Goal: Transaction & Acquisition: Purchase product/service

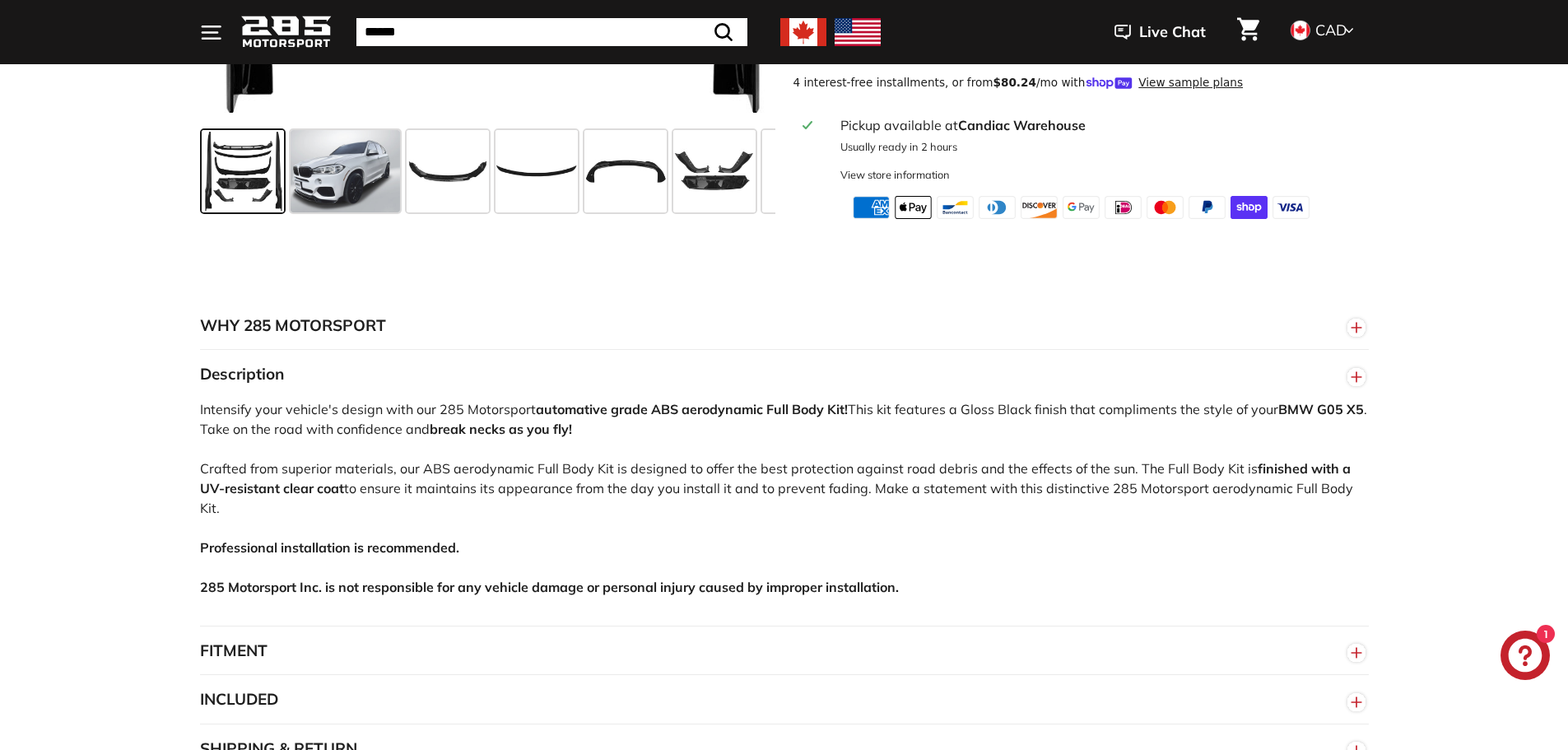
scroll to position [330, 0]
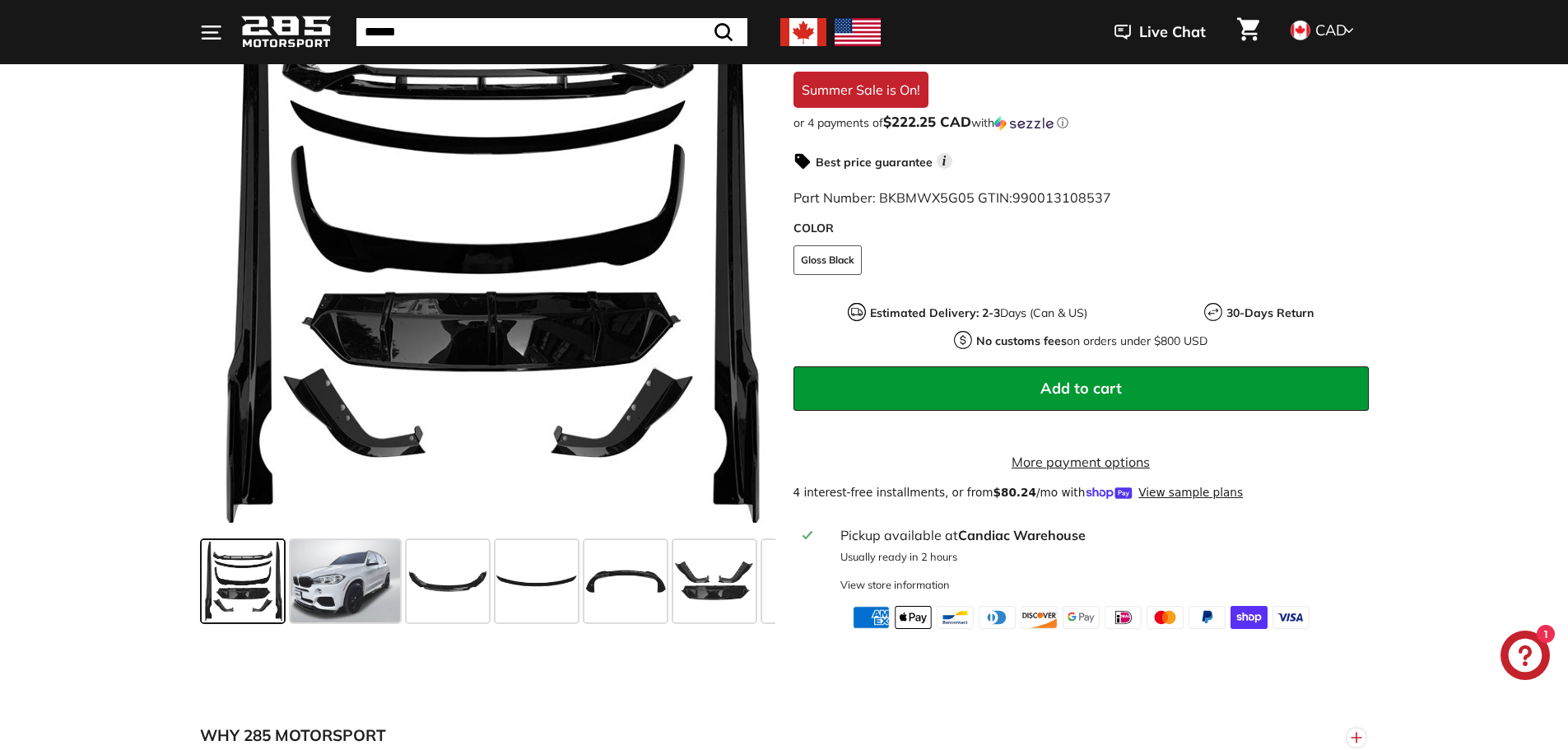
click at [215, 32] on icon "." at bounding box center [209, 32] width 15 height 0
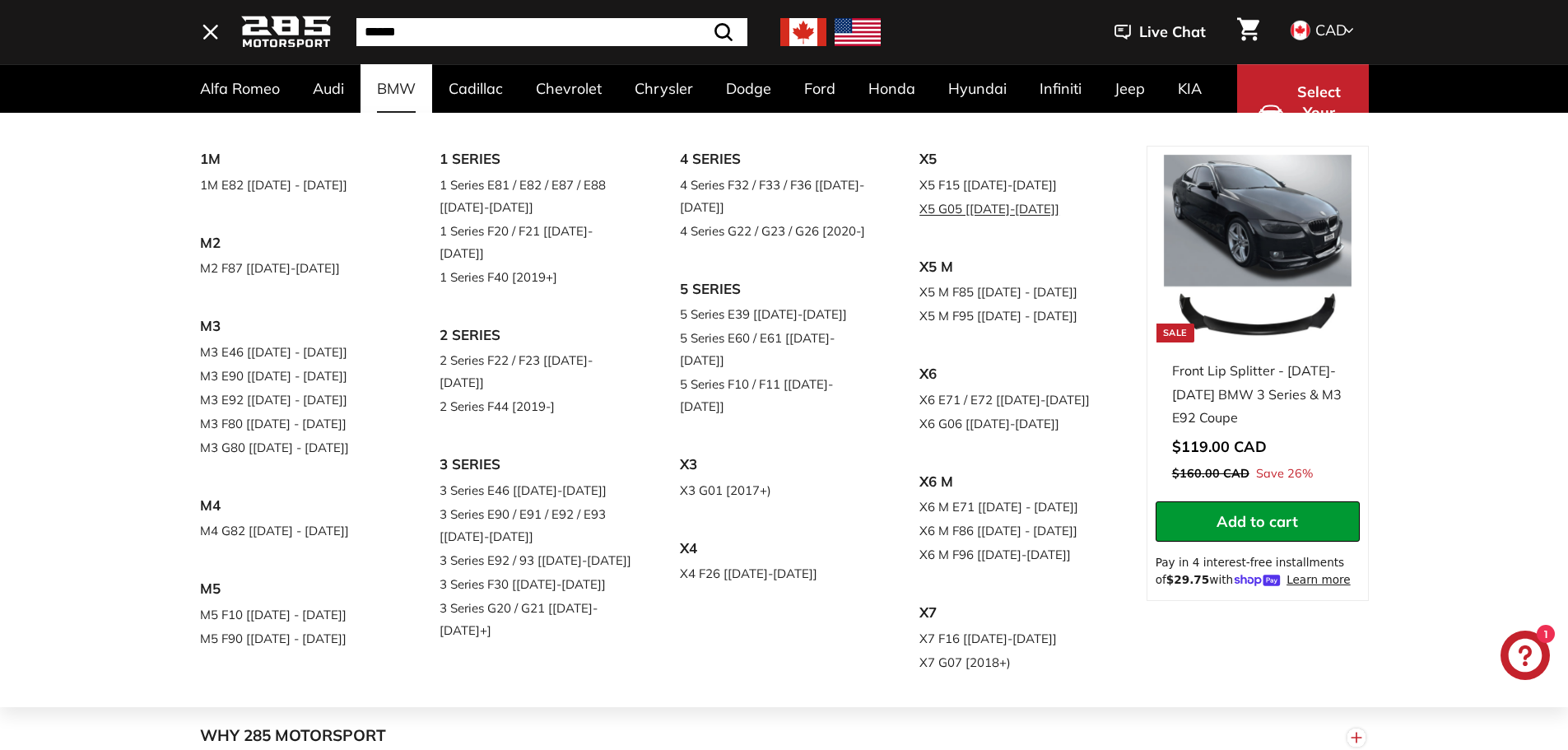
click at [919, 220] on link "X5 G05 [[DATE]-[DATE]]" at bounding box center [1016, 208] width 194 height 24
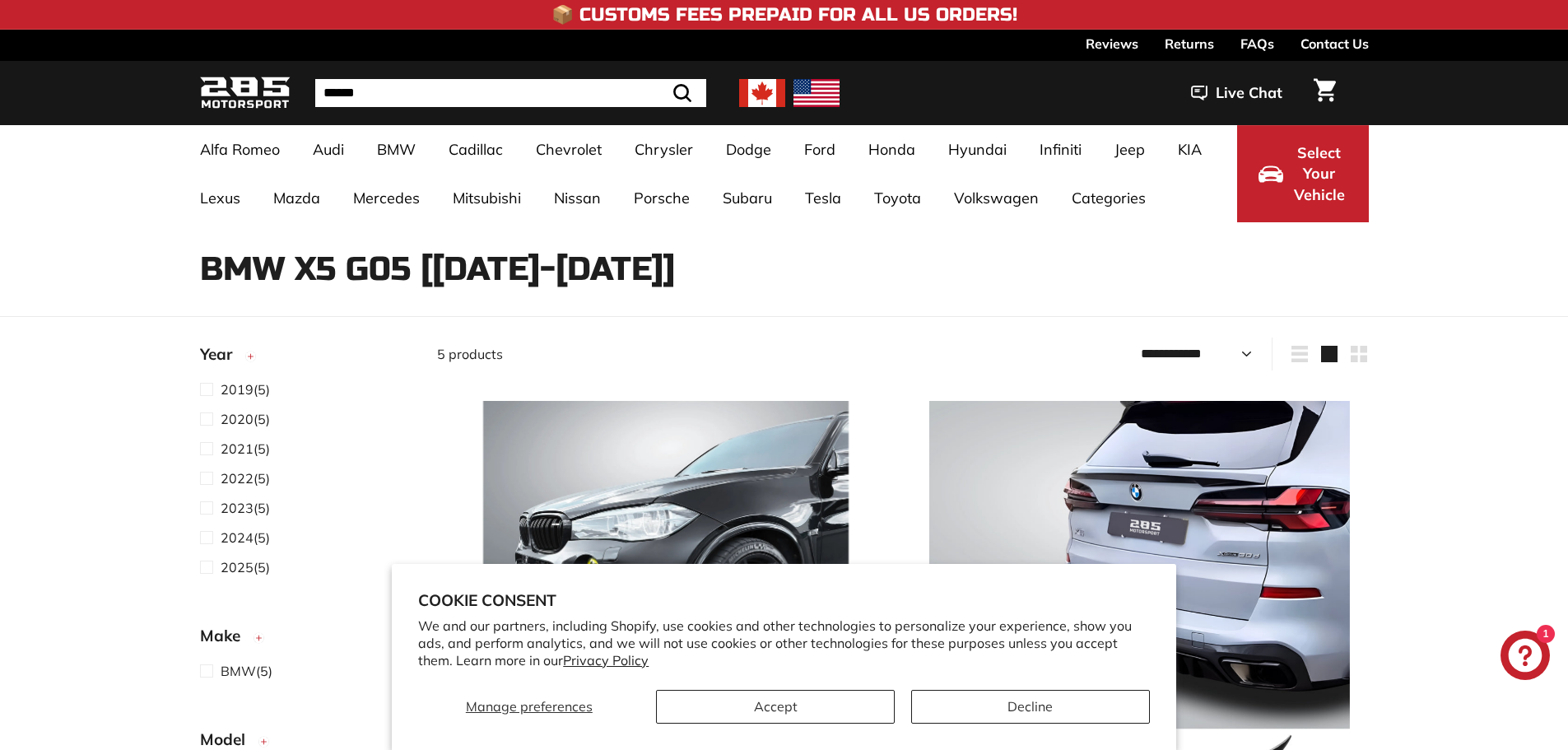
select select "**********"
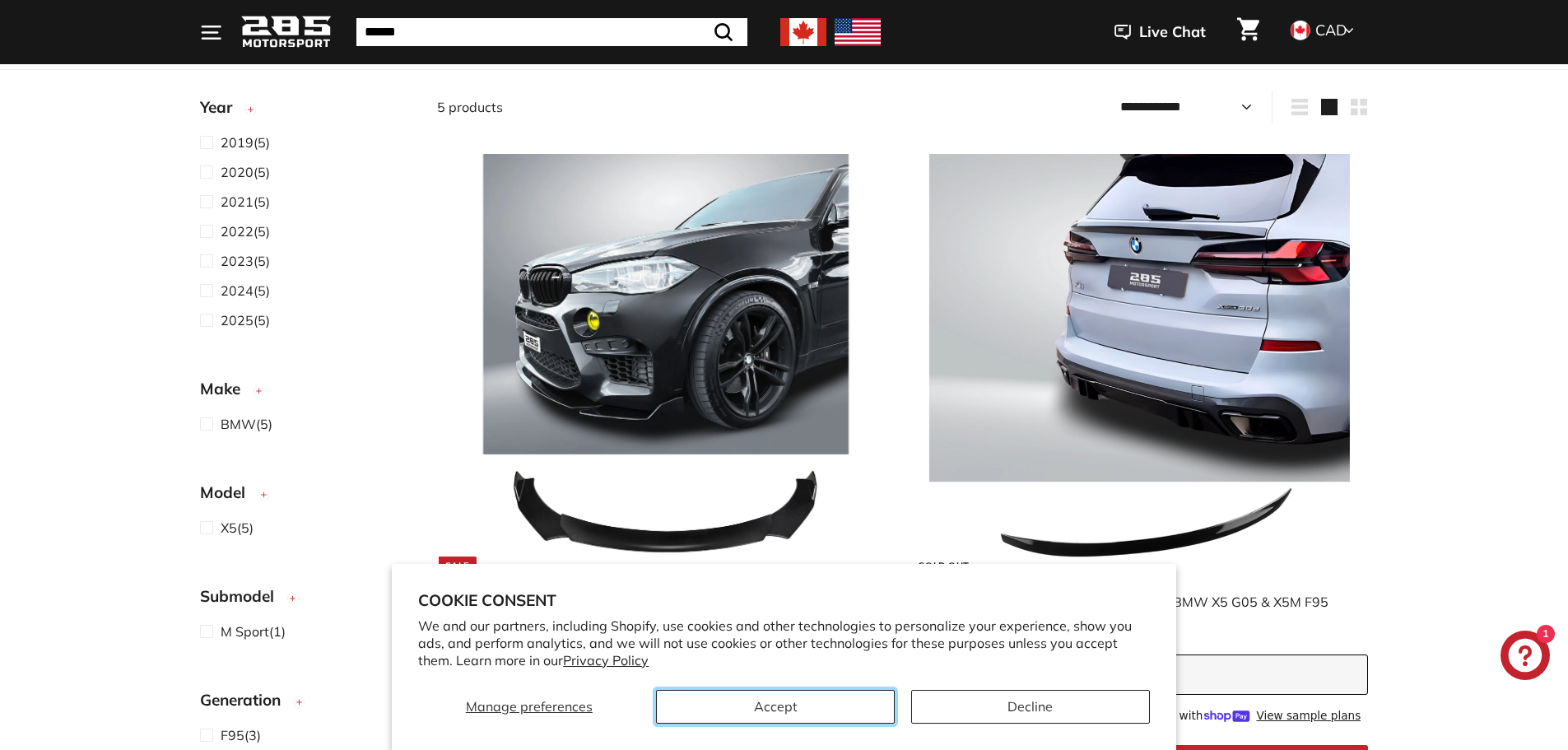
click at [862, 717] on button "Accept" at bounding box center [775, 707] width 239 height 33
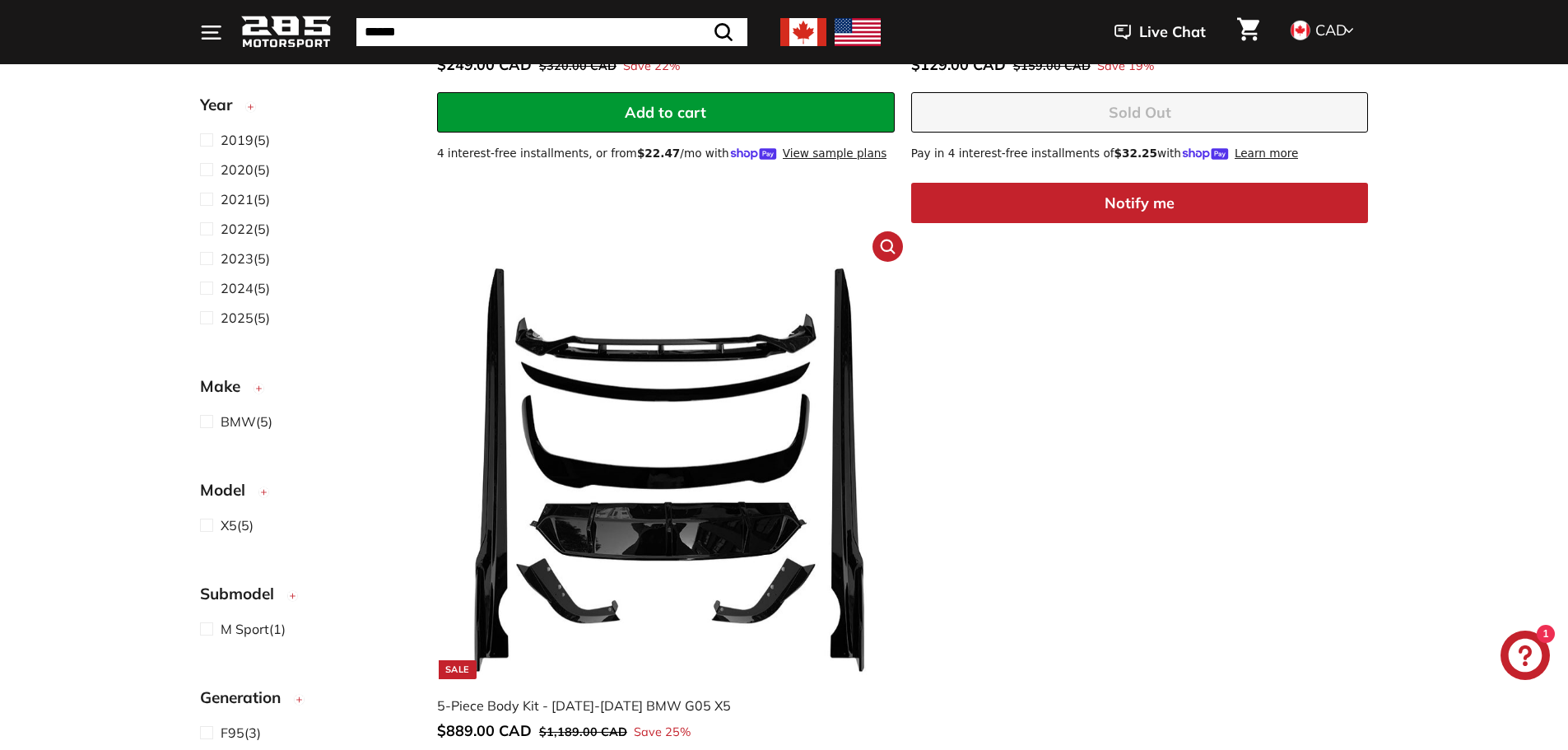
scroll to position [1317, 0]
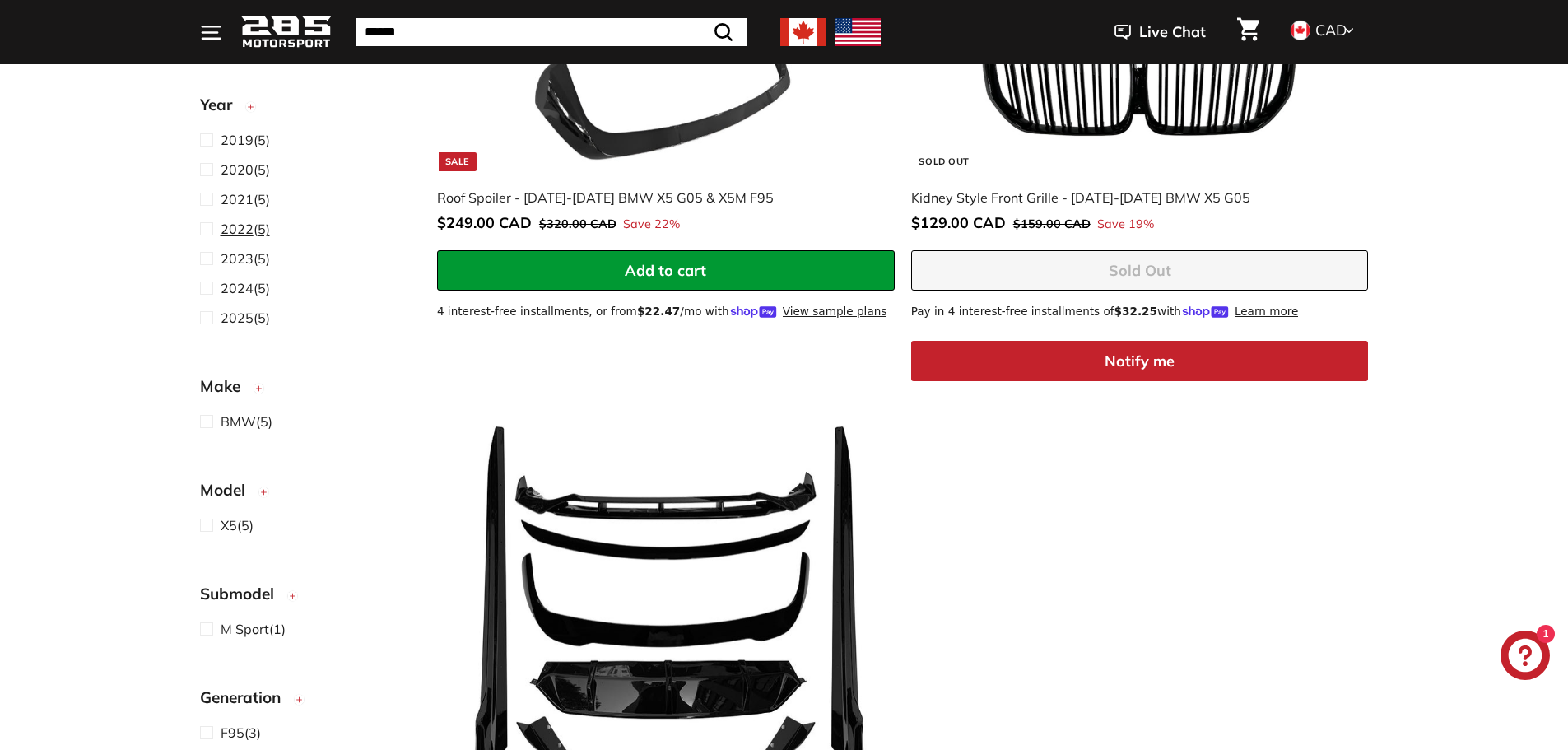
click at [212, 234] on span at bounding box center [210, 228] width 20 height 19
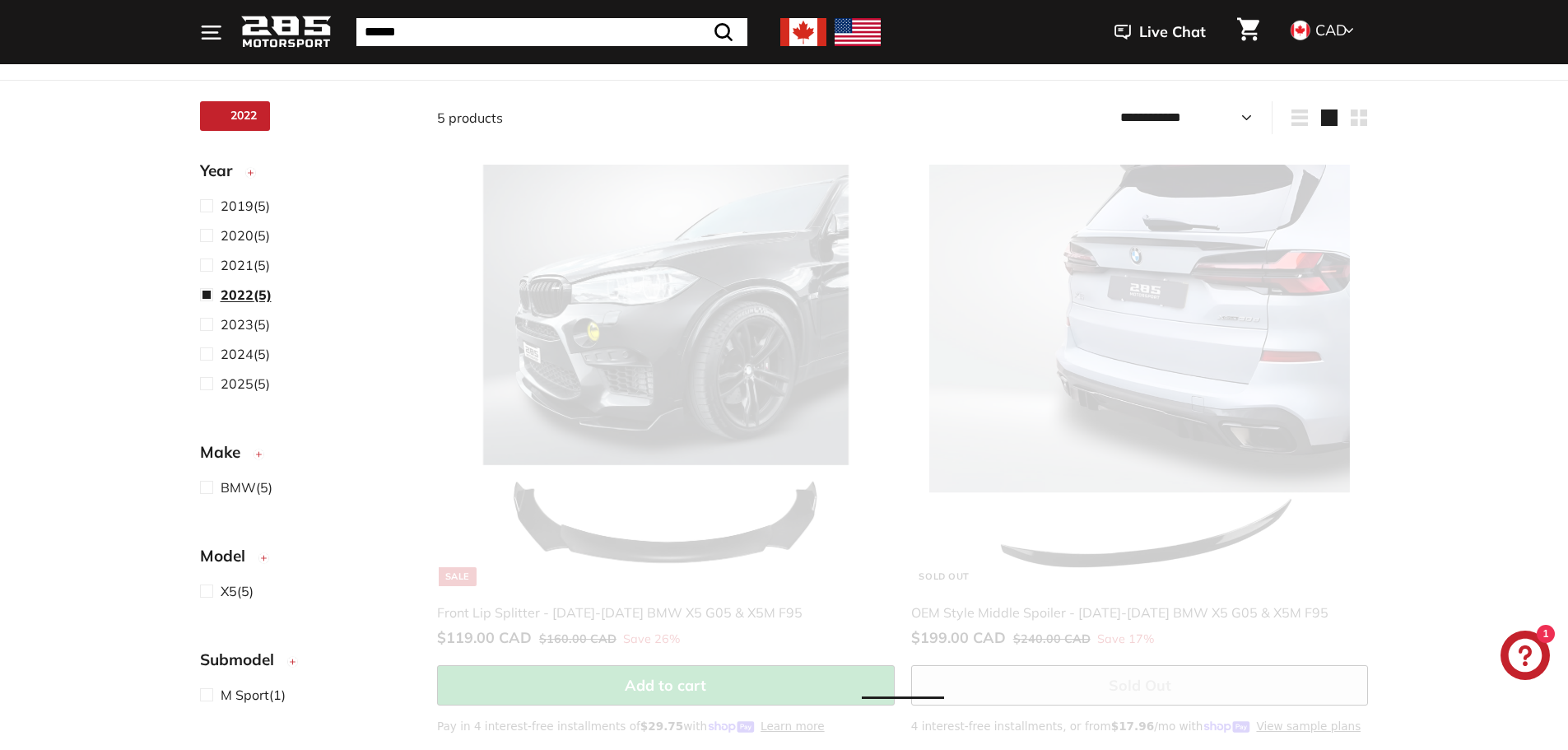
select select "**********"
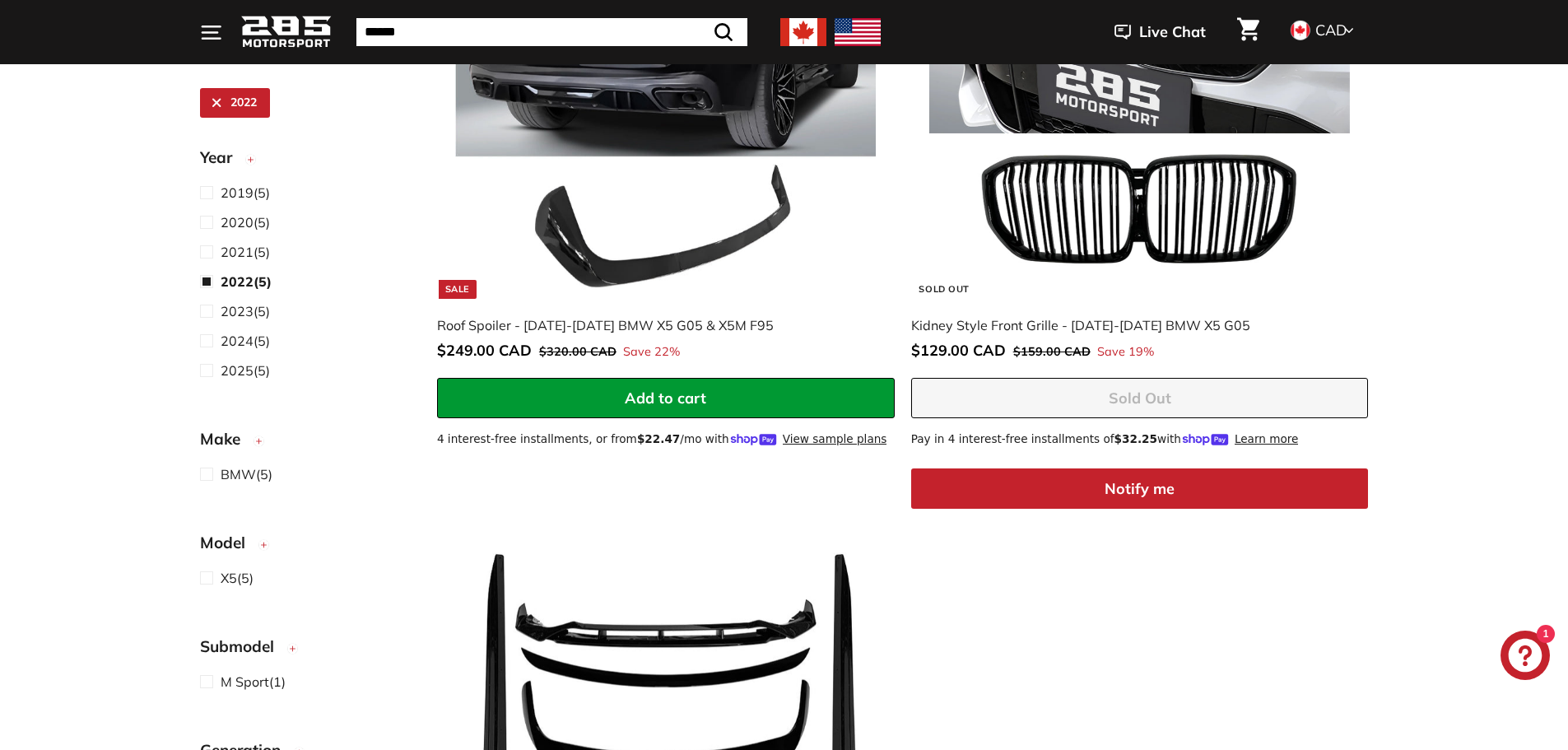
scroll to position [1420, 0]
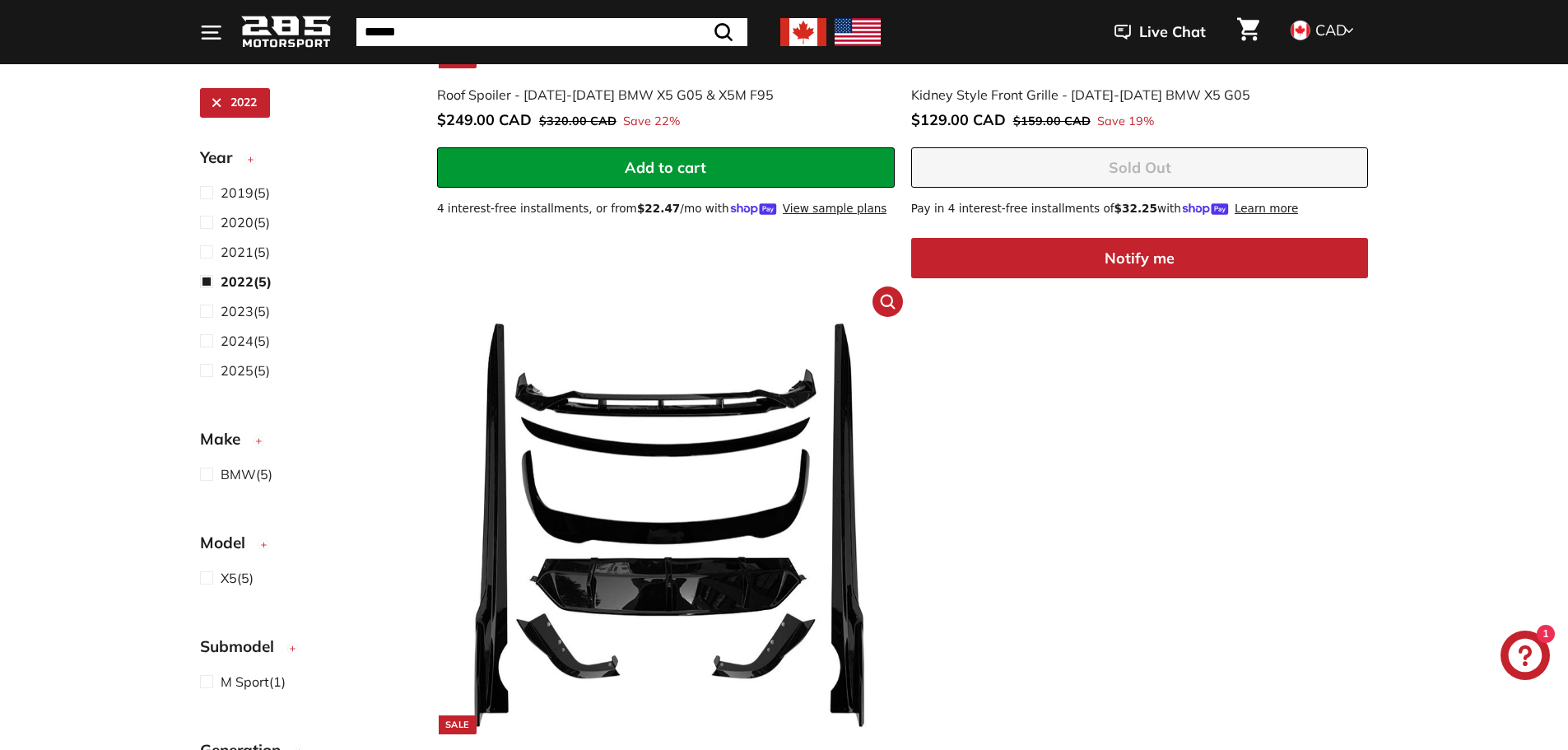
click at [767, 427] on img at bounding box center [665, 523] width 420 height 420
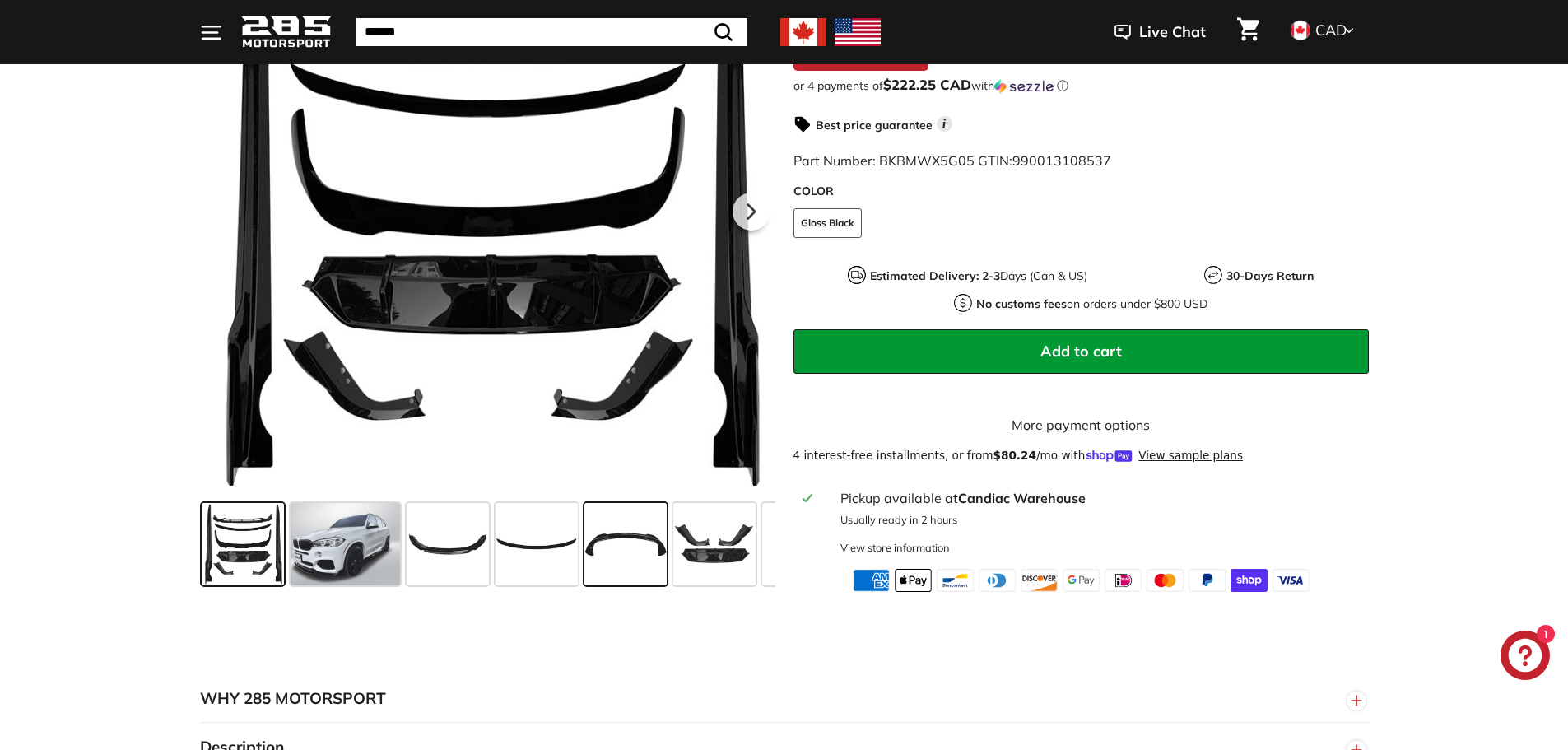
scroll to position [247, 0]
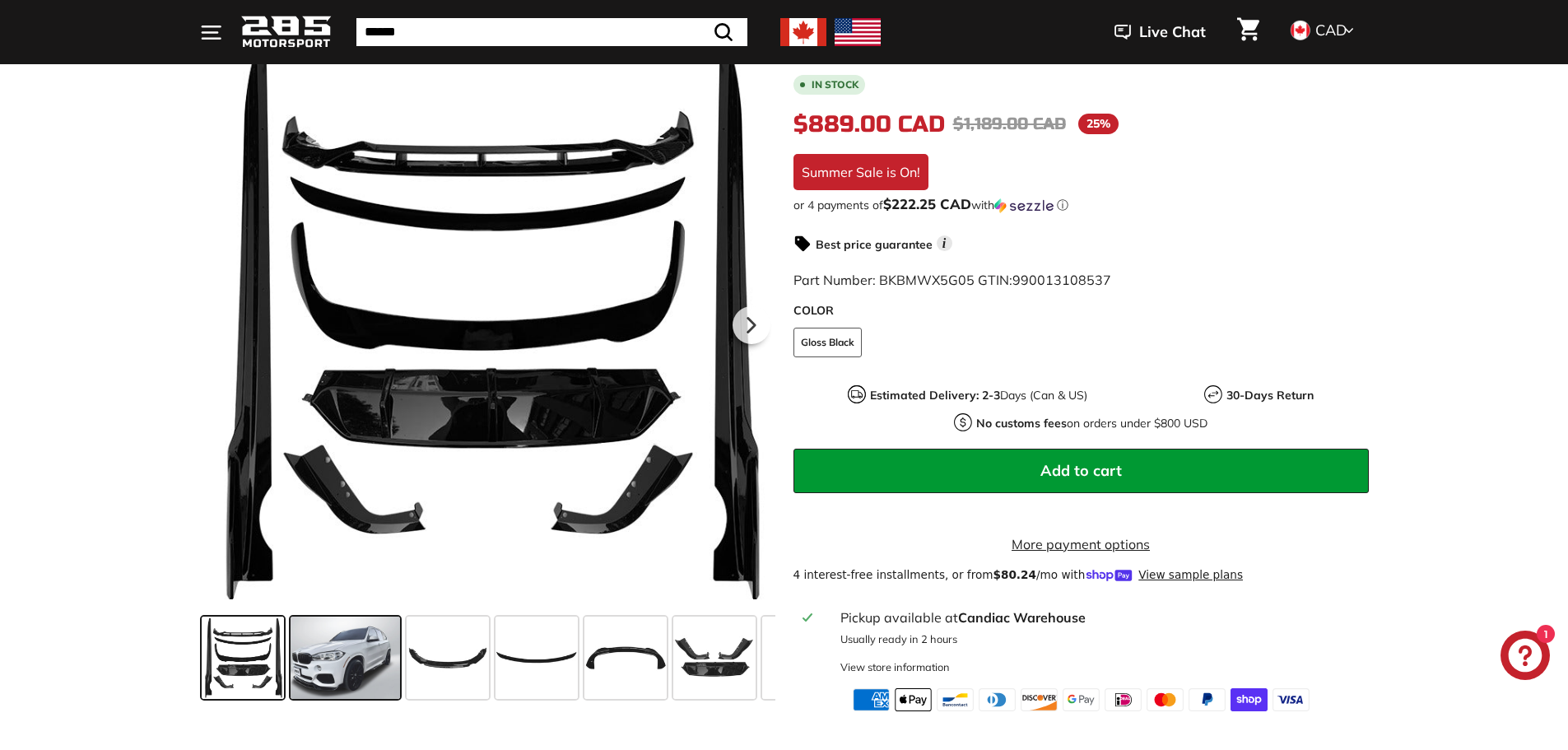
click at [376, 645] on span at bounding box center [346, 657] width 109 height 82
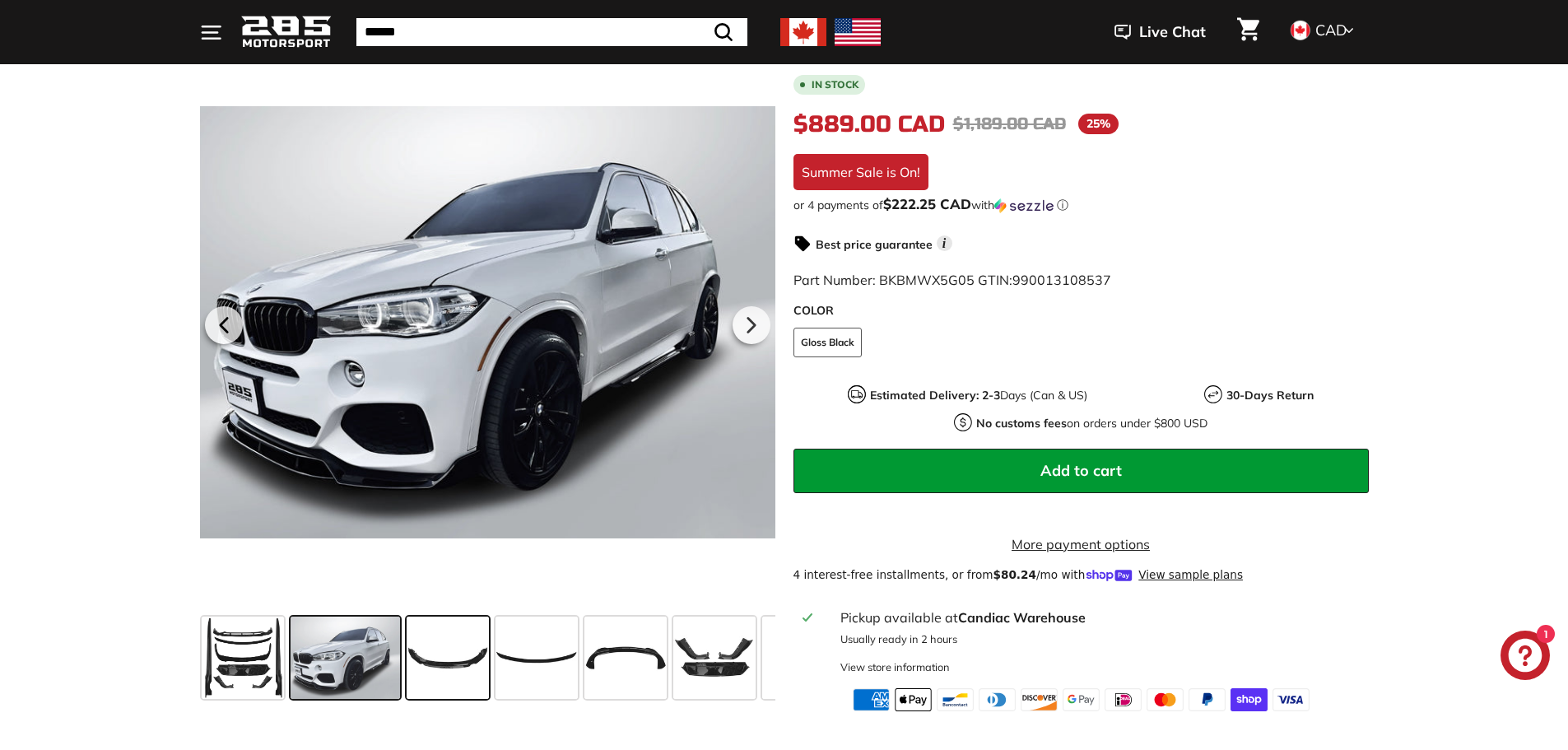
click at [463, 645] on span at bounding box center [447, 657] width 82 height 82
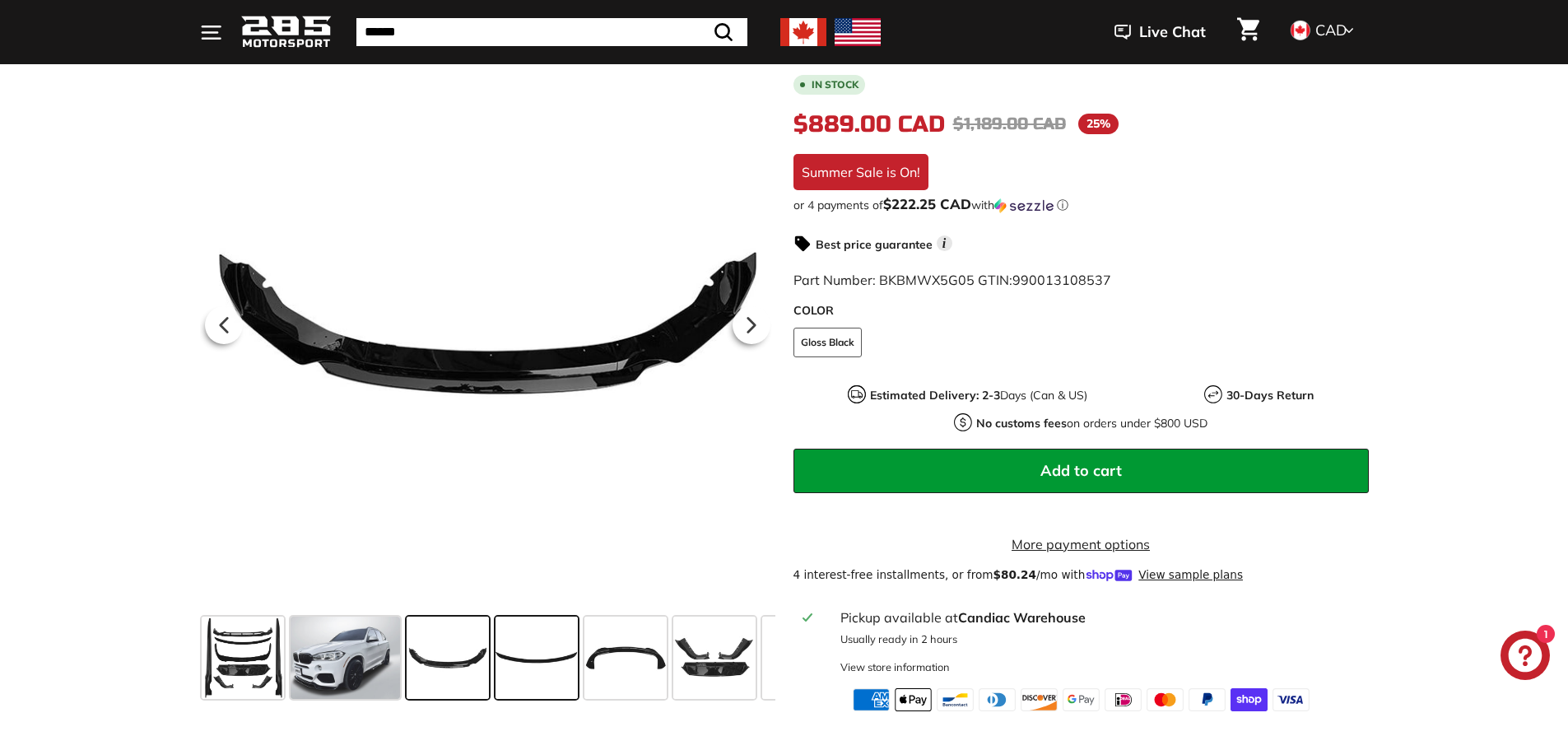
click at [567, 648] on span at bounding box center [536, 657] width 82 height 82
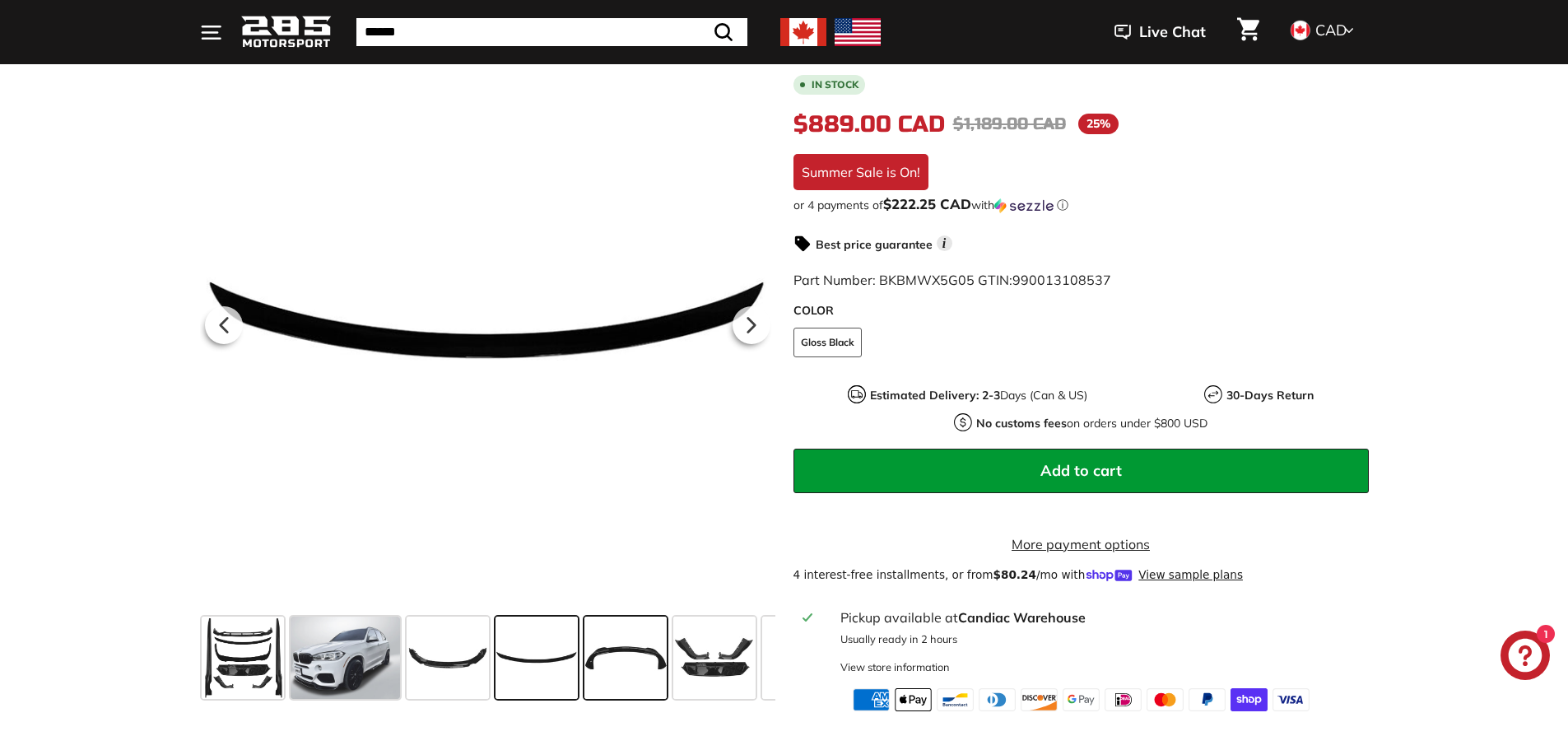
click at [605, 650] on span at bounding box center [625, 657] width 82 height 82
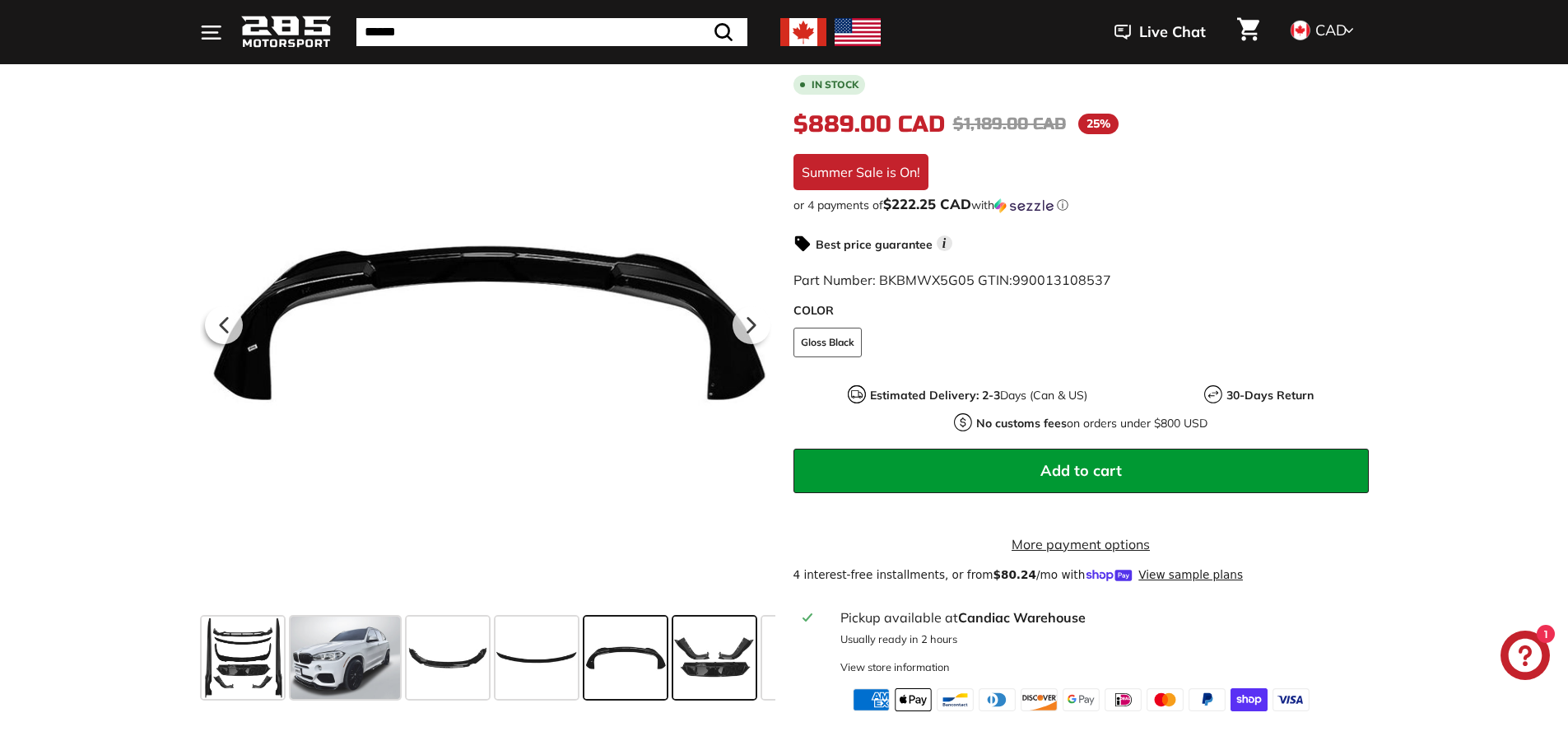
click at [705, 659] on span at bounding box center [714, 657] width 82 height 82
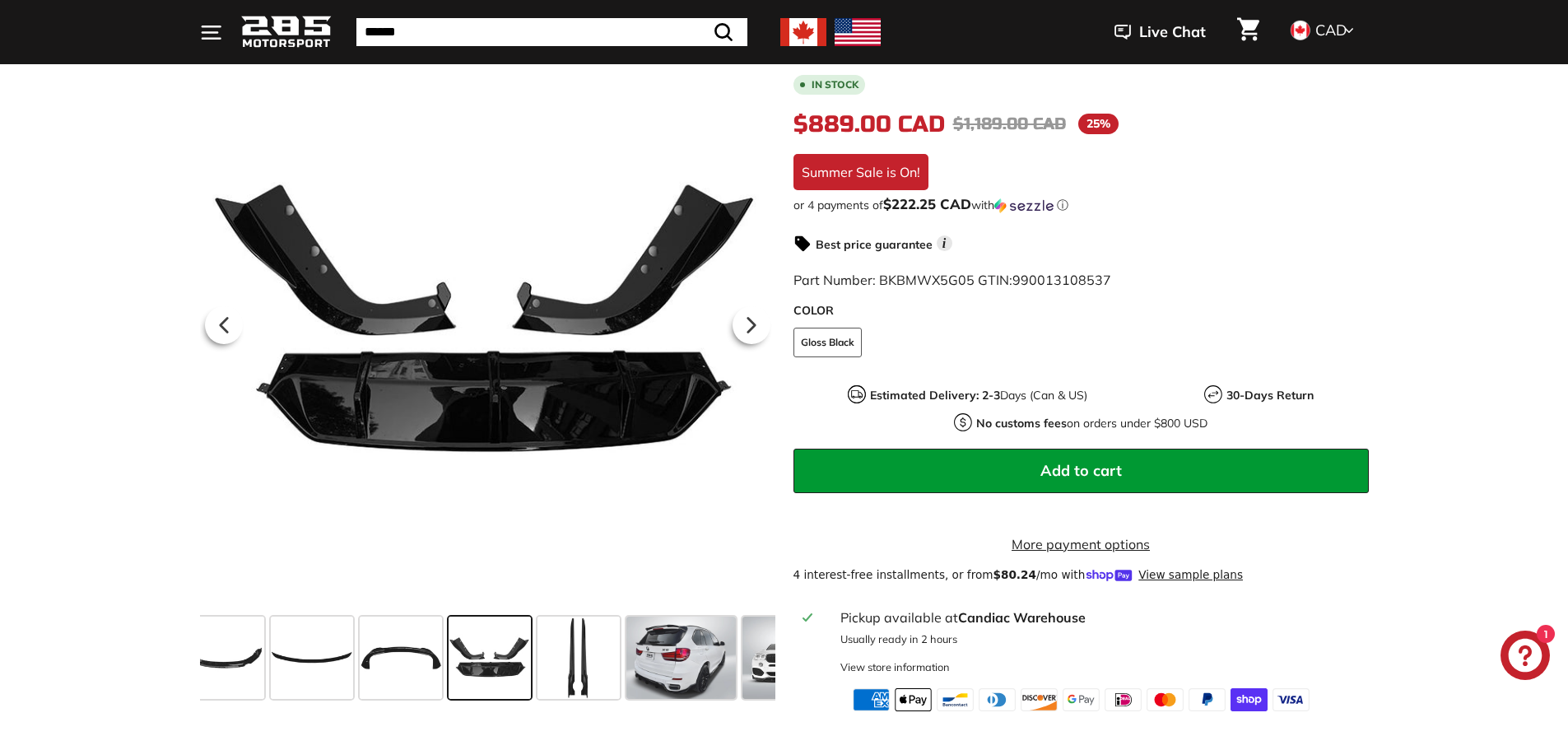
scroll to position [0, 227]
click at [705, 659] on span at bounding box center [679, 657] width 109 height 82
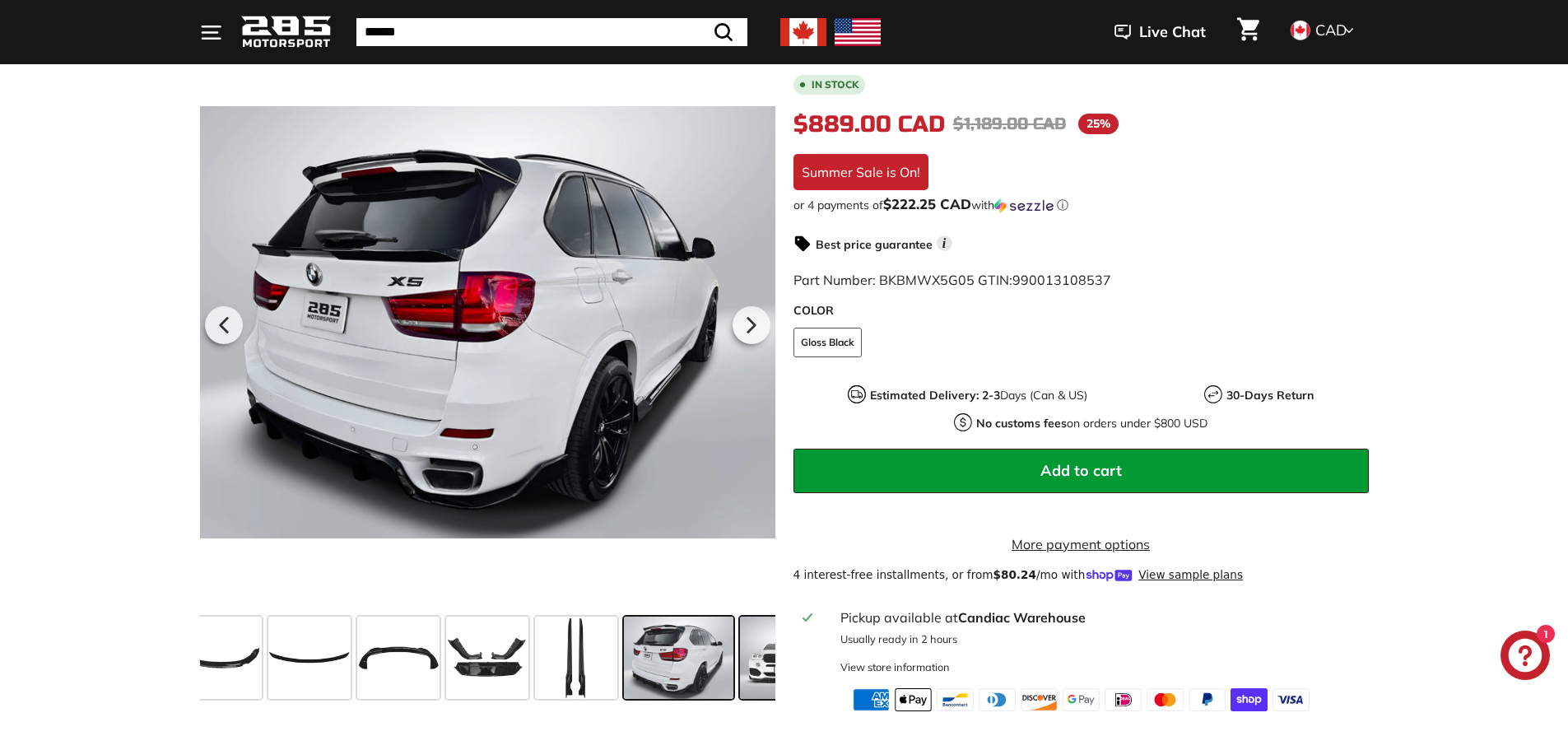
click at [748, 656] on span at bounding box center [781, 657] width 82 height 82
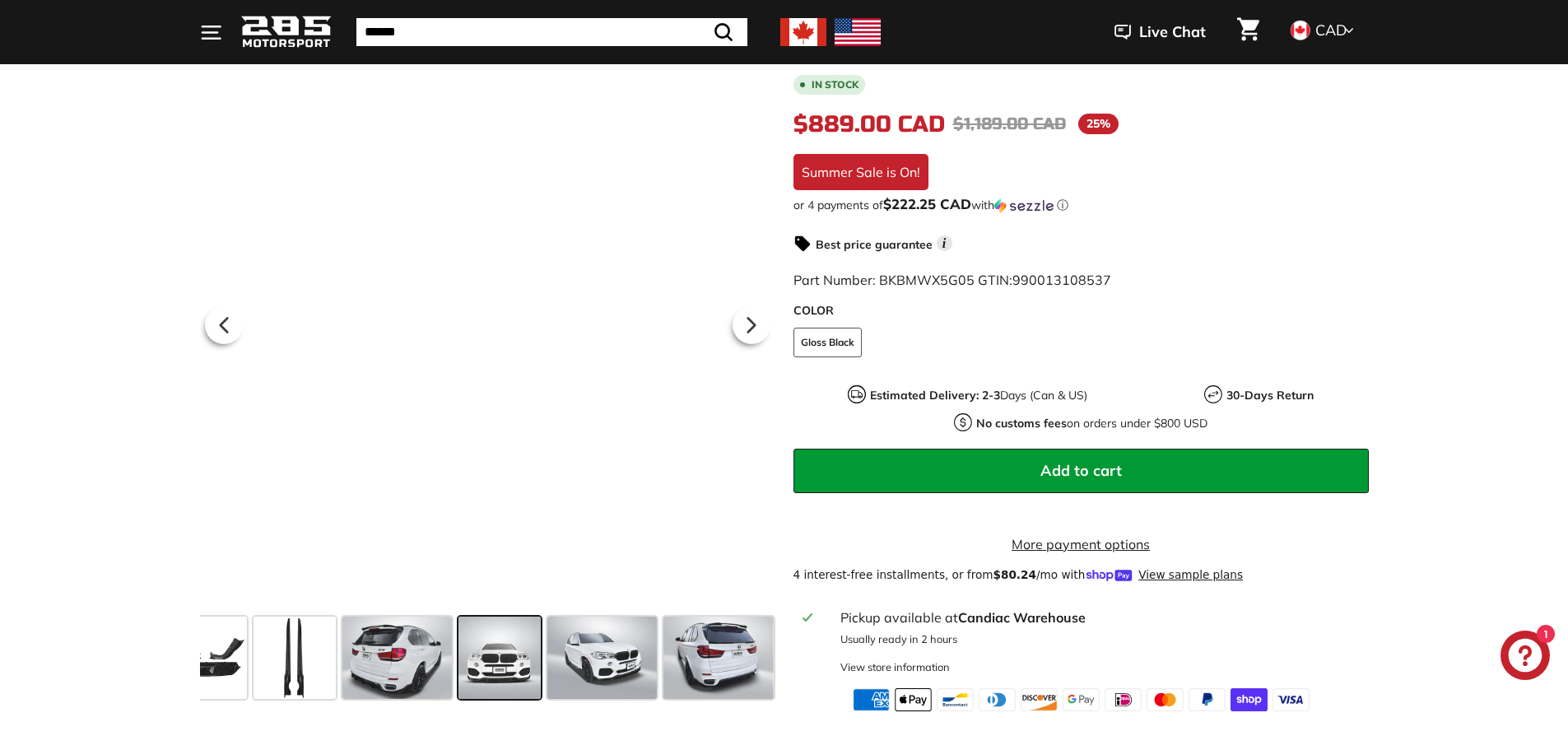
scroll to position [0, 522]
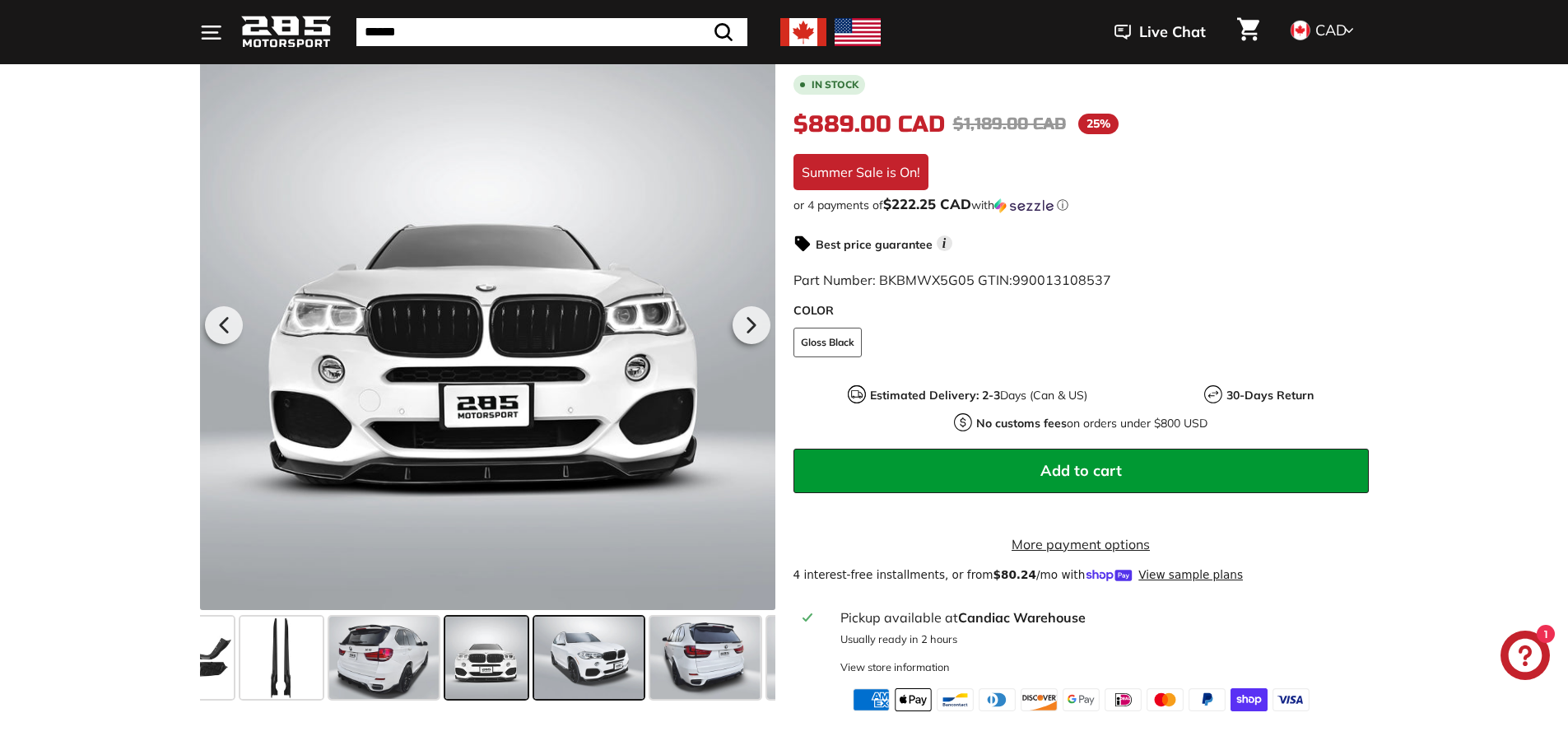
click at [592, 668] on span at bounding box center [589, 657] width 109 height 82
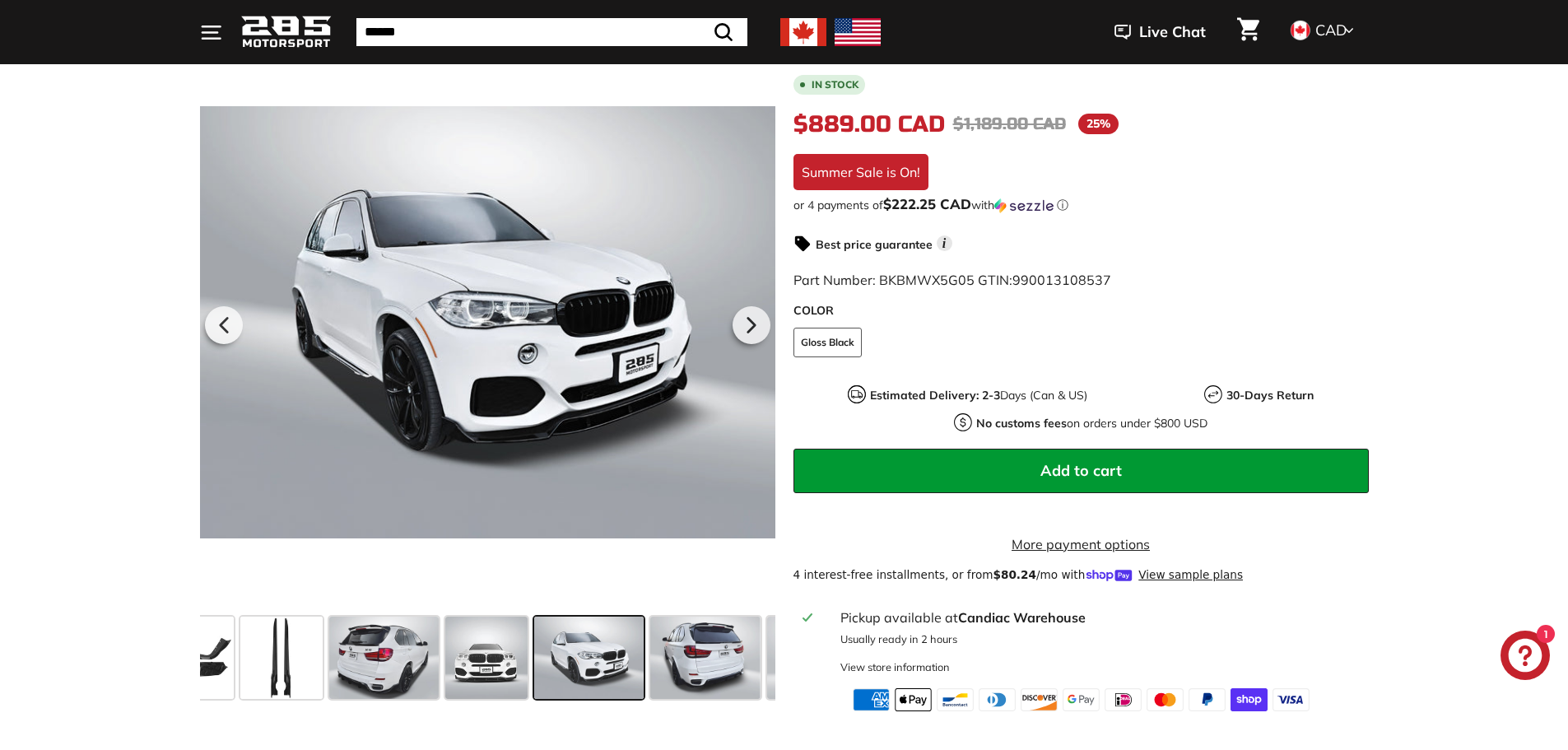
click at [592, 668] on span at bounding box center [589, 657] width 109 height 82
click at [675, 665] on span at bounding box center [705, 657] width 109 height 82
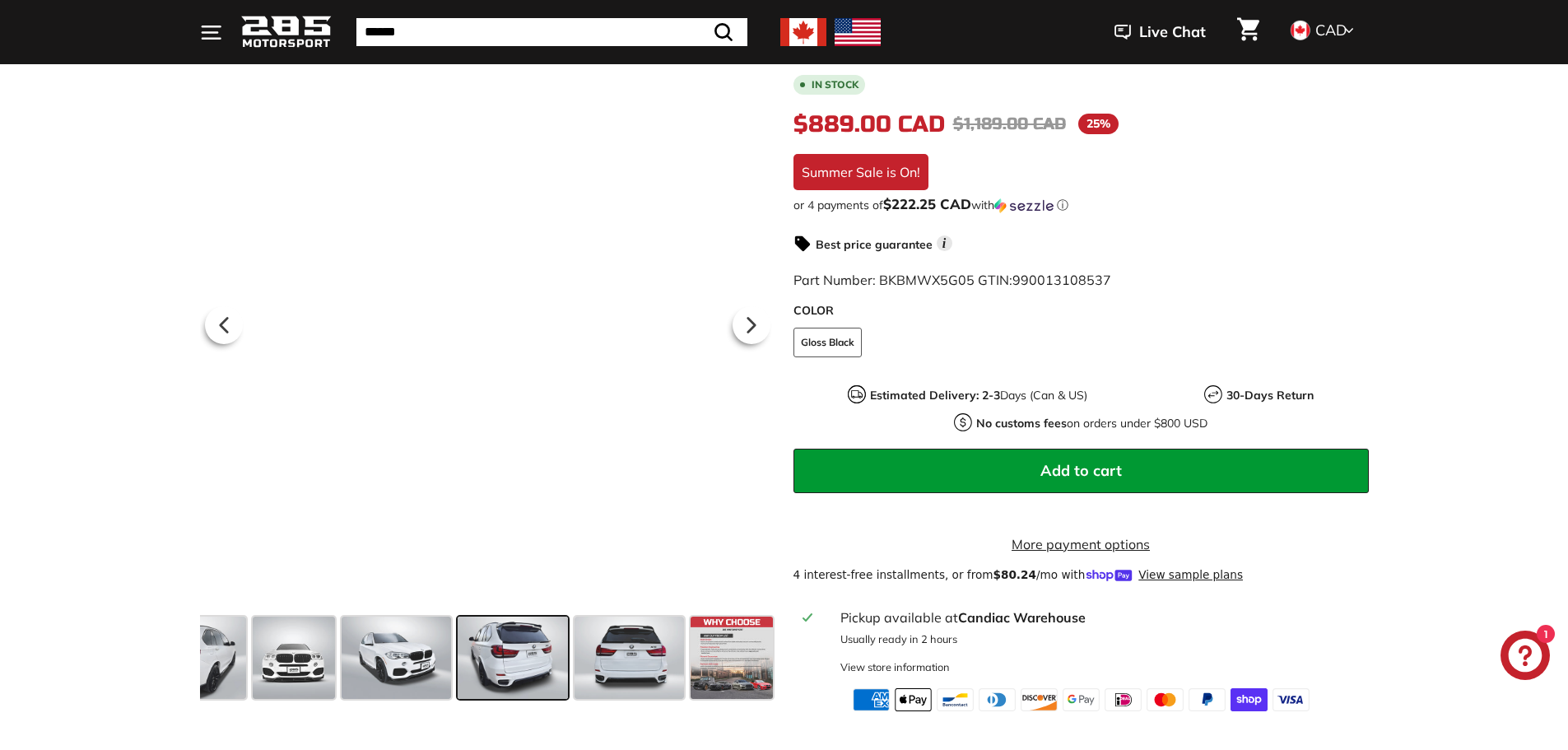
scroll to position [0, 716]
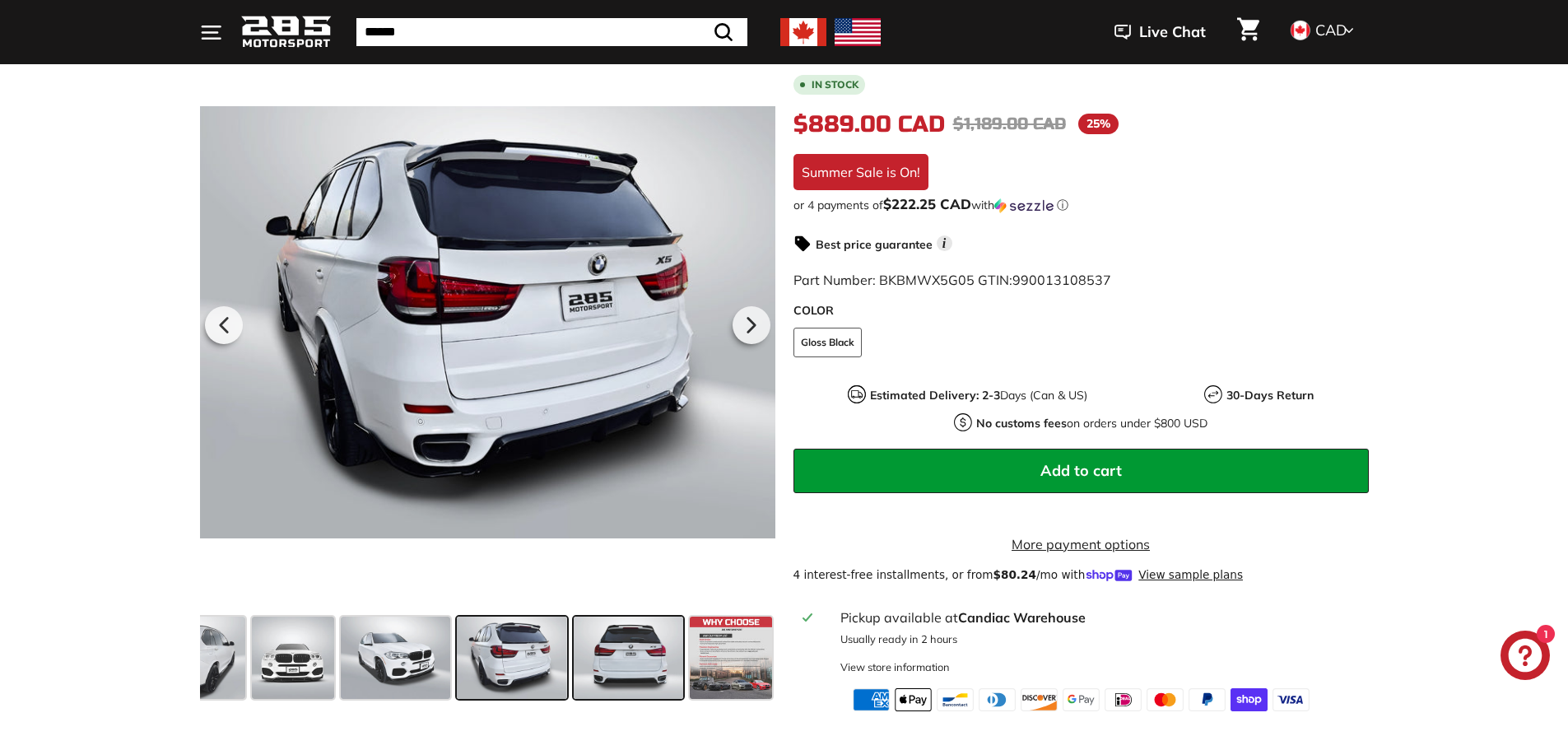
click at [617, 663] on span at bounding box center [628, 657] width 109 height 82
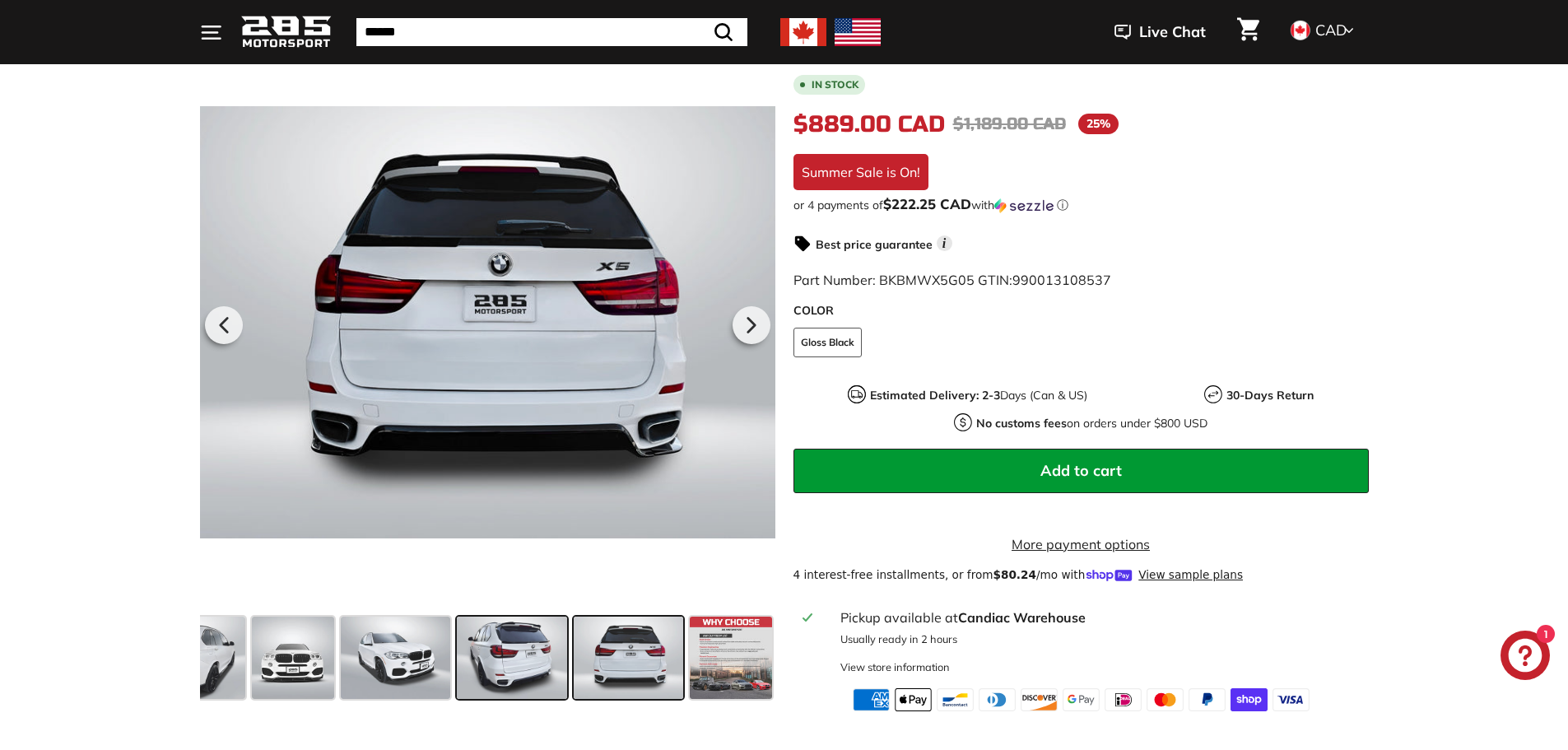
click at [494, 661] on span at bounding box center [511, 657] width 109 height 82
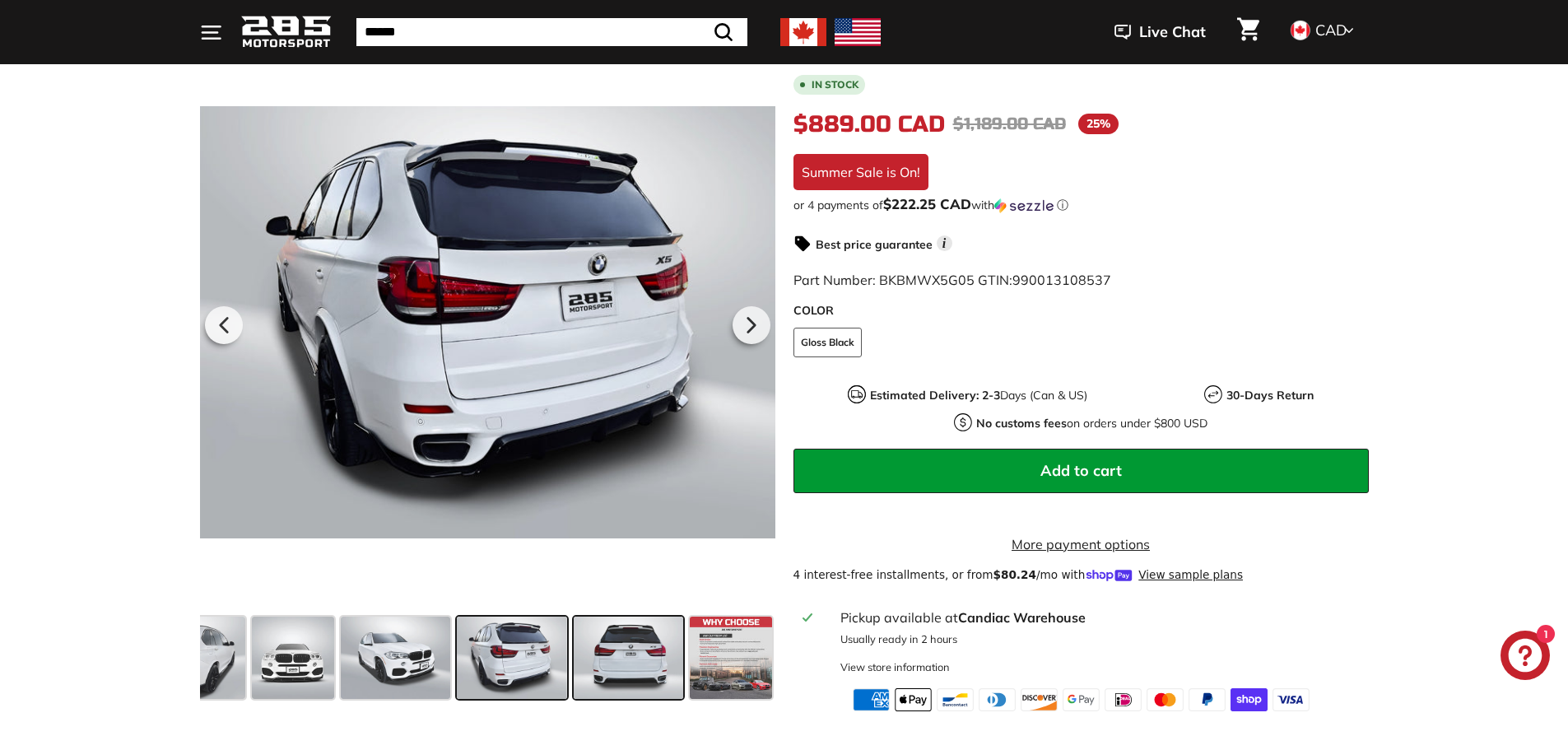
click at [624, 658] on span at bounding box center [628, 657] width 109 height 82
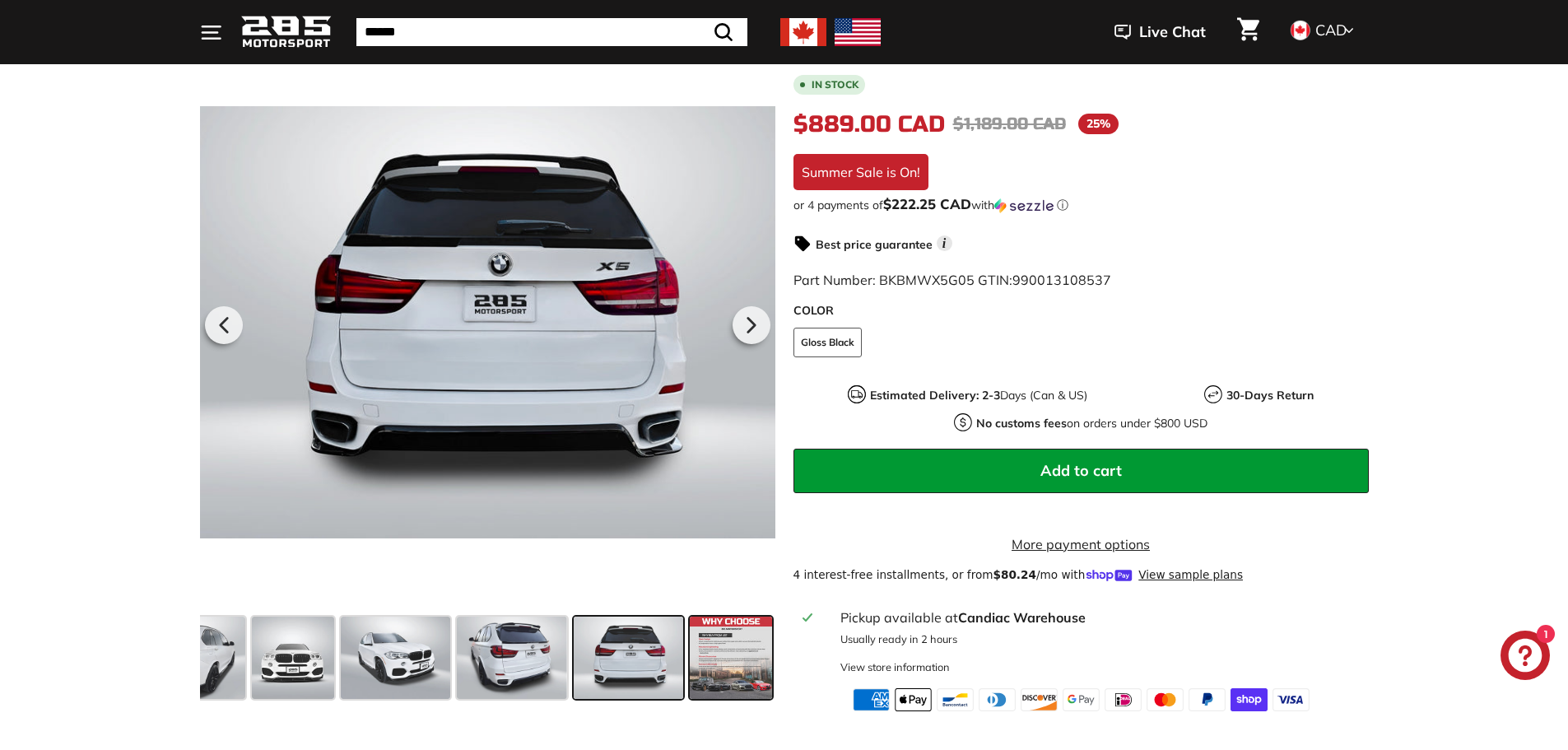
click at [729, 645] on span at bounding box center [731, 657] width 82 height 82
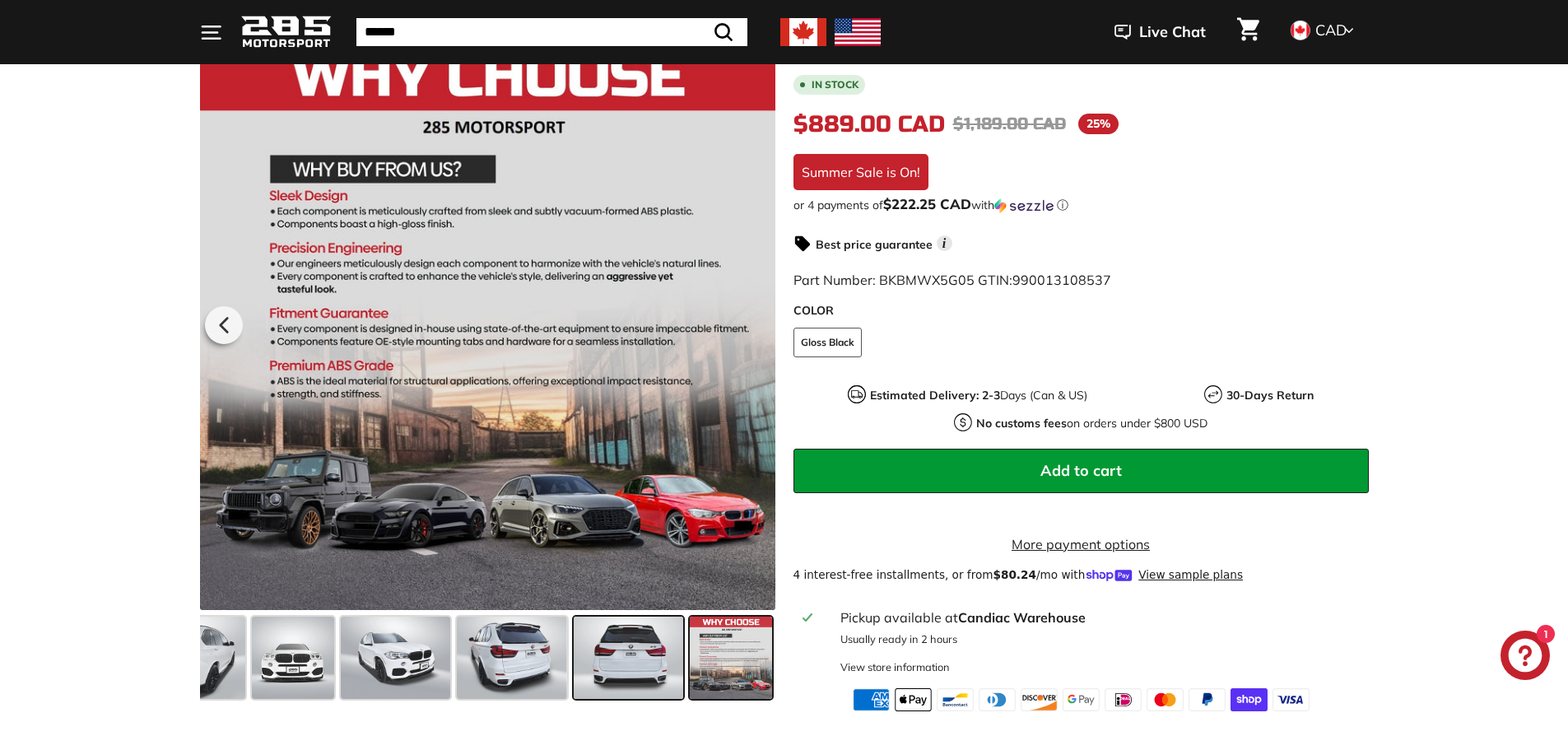
click at [650, 654] on span at bounding box center [628, 657] width 109 height 82
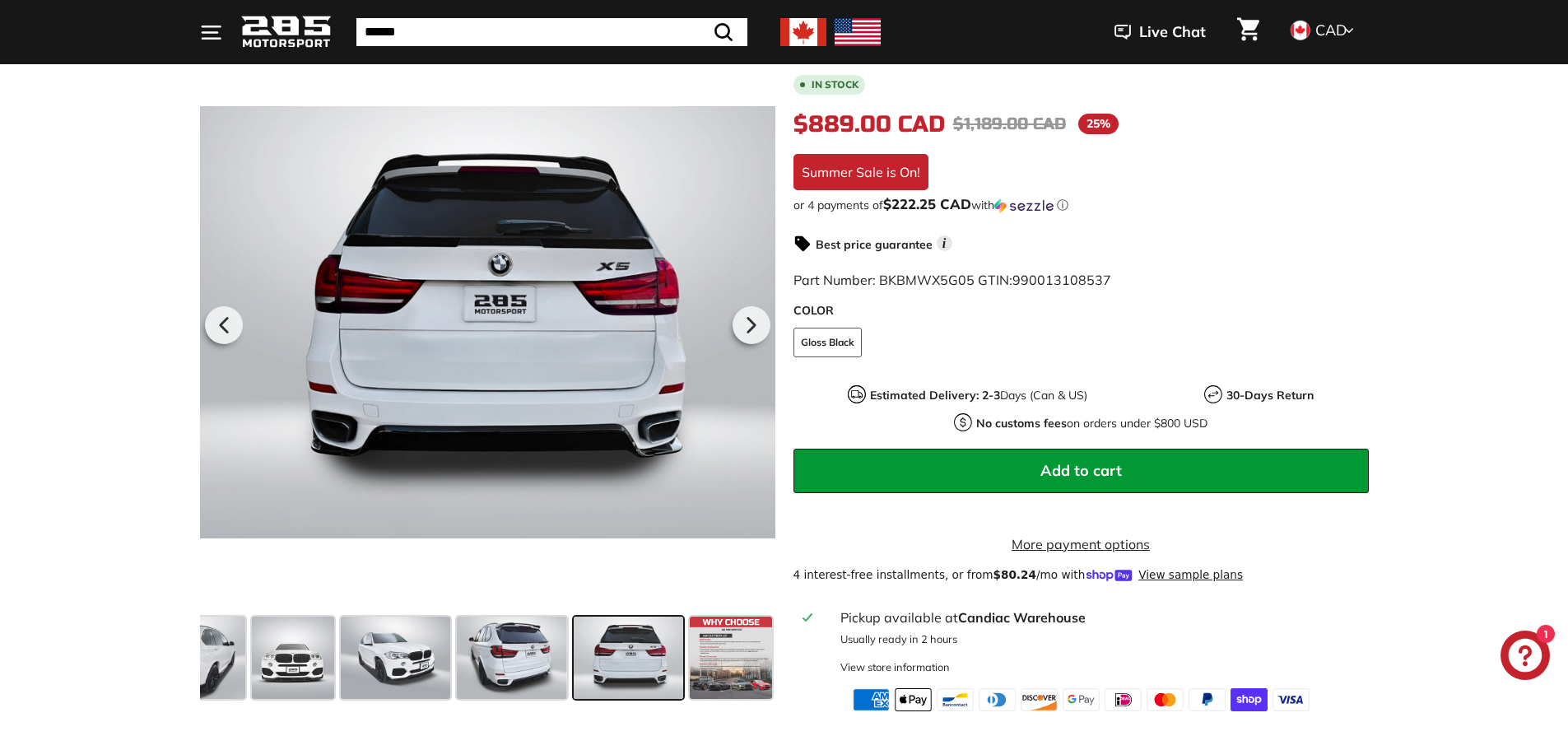
click at [672, 659] on span at bounding box center [628, 657] width 109 height 82
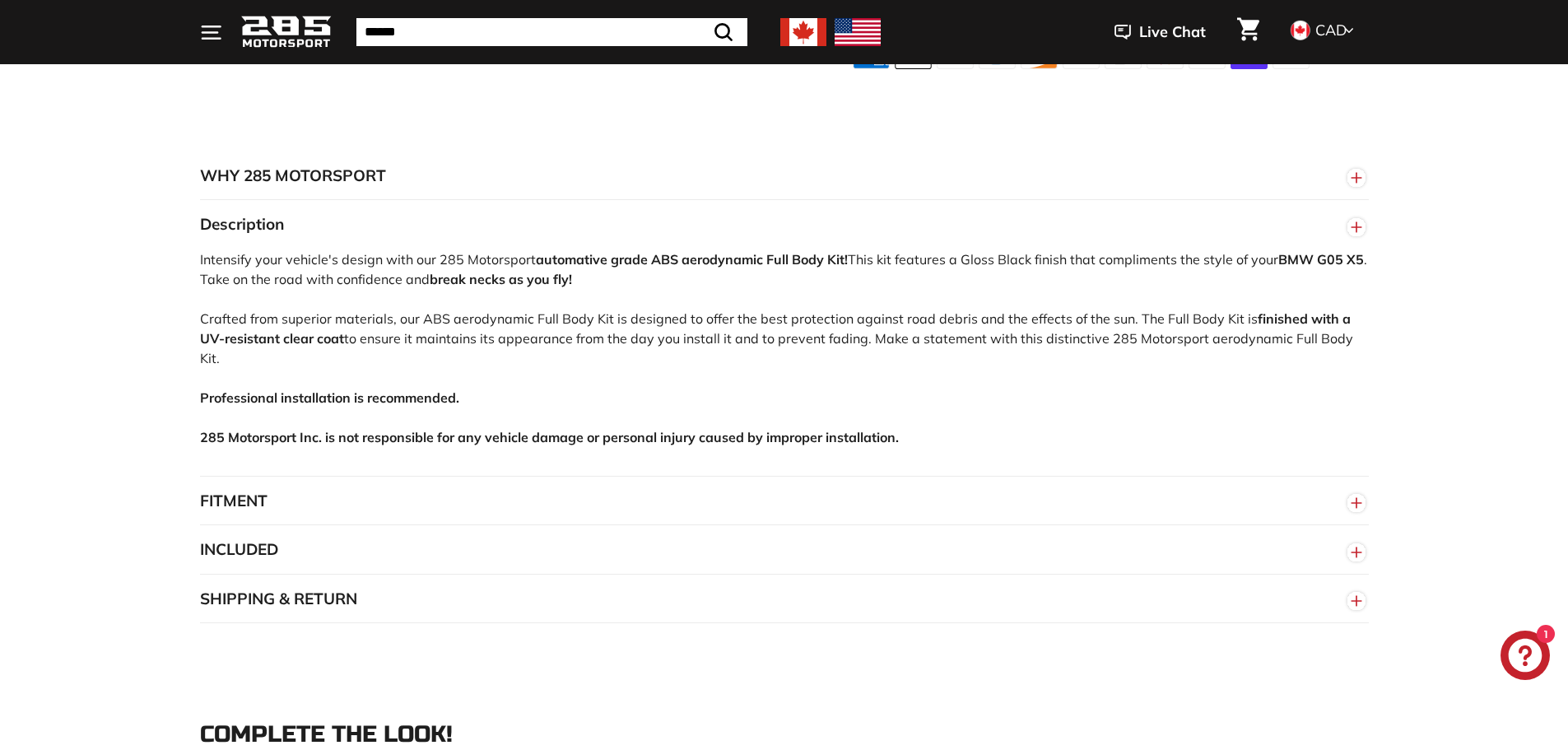
scroll to position [905, 0]
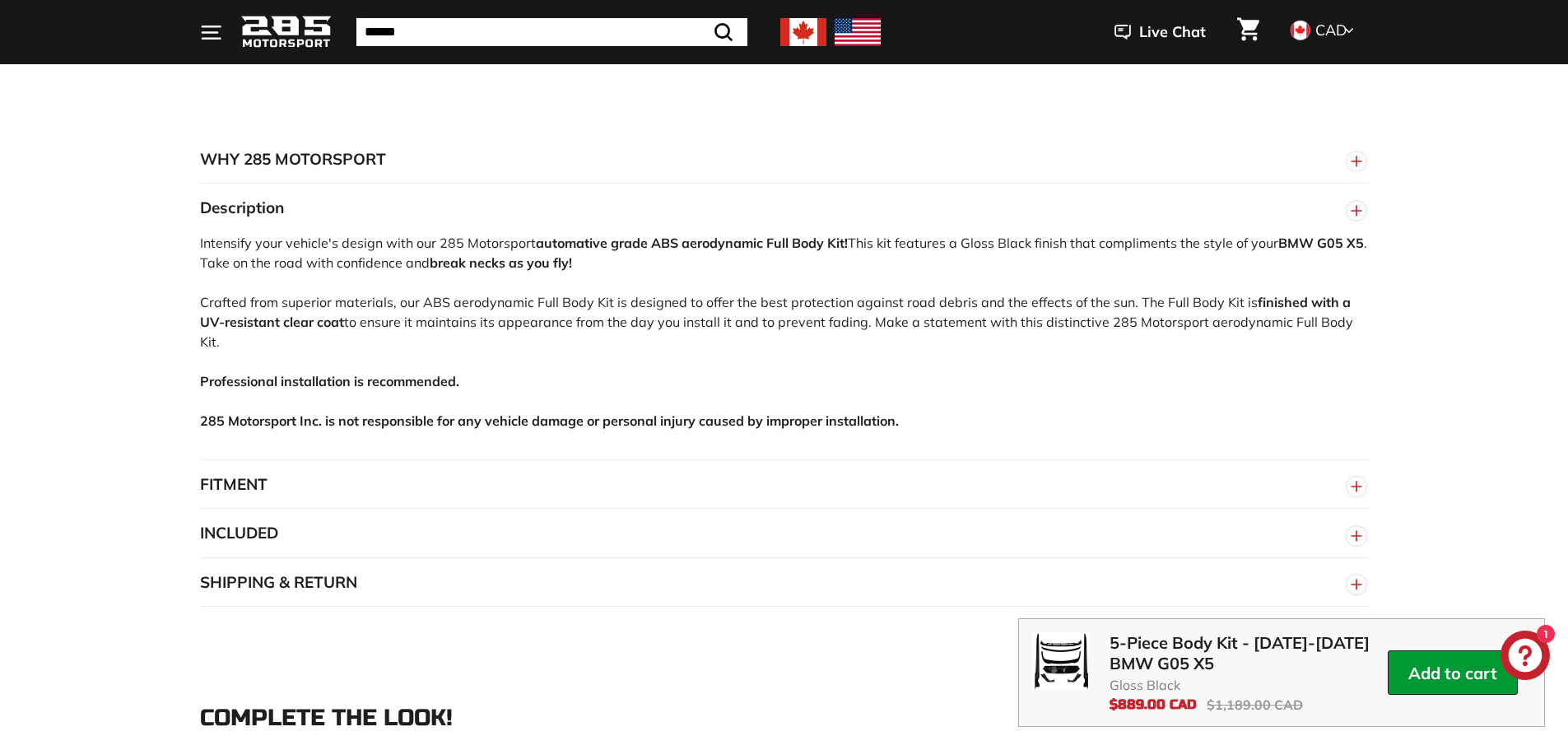
click at [318, 480] on button "FITMENT" at bounding box center [784, 485] width 1169 height 49
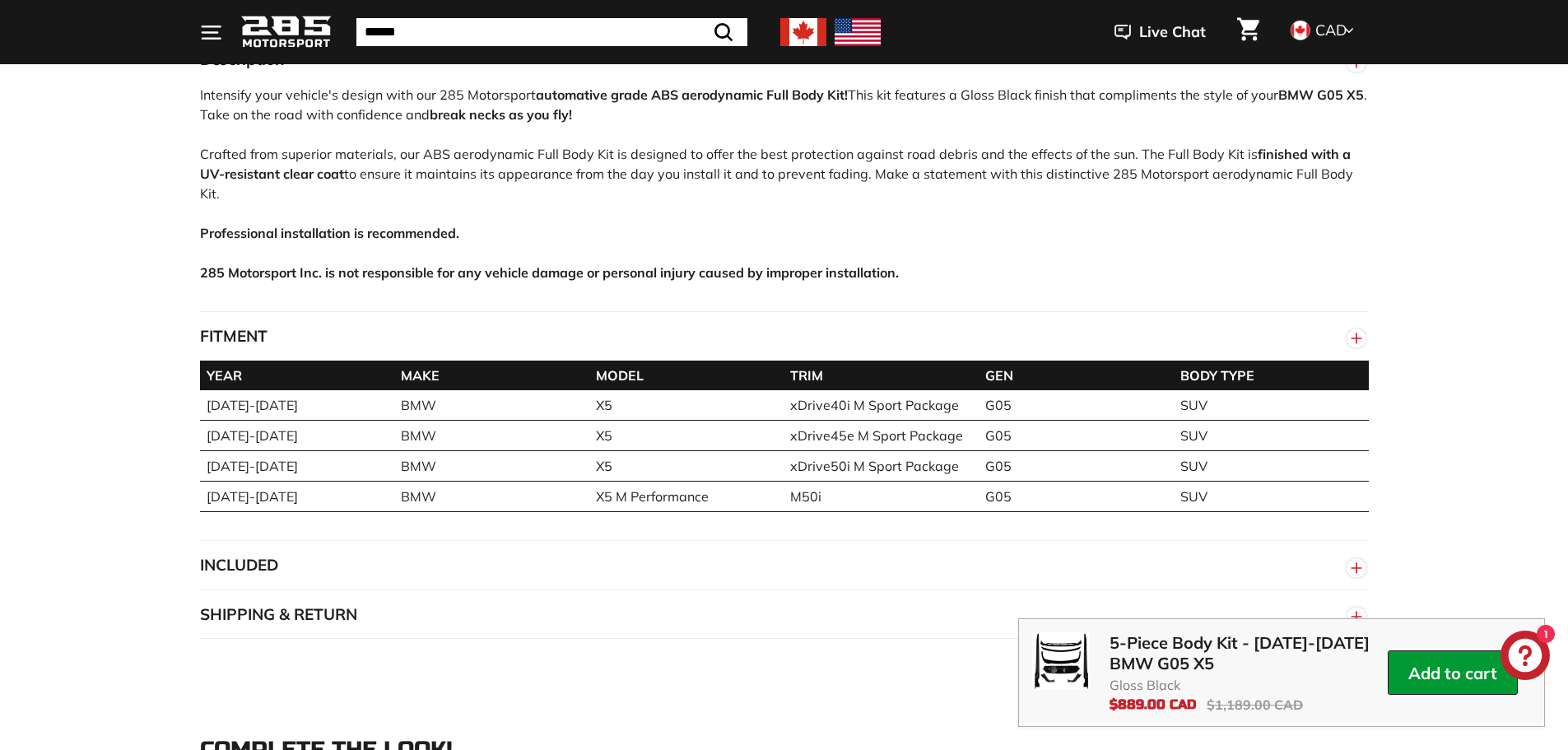
scroll to position [1070, 0]
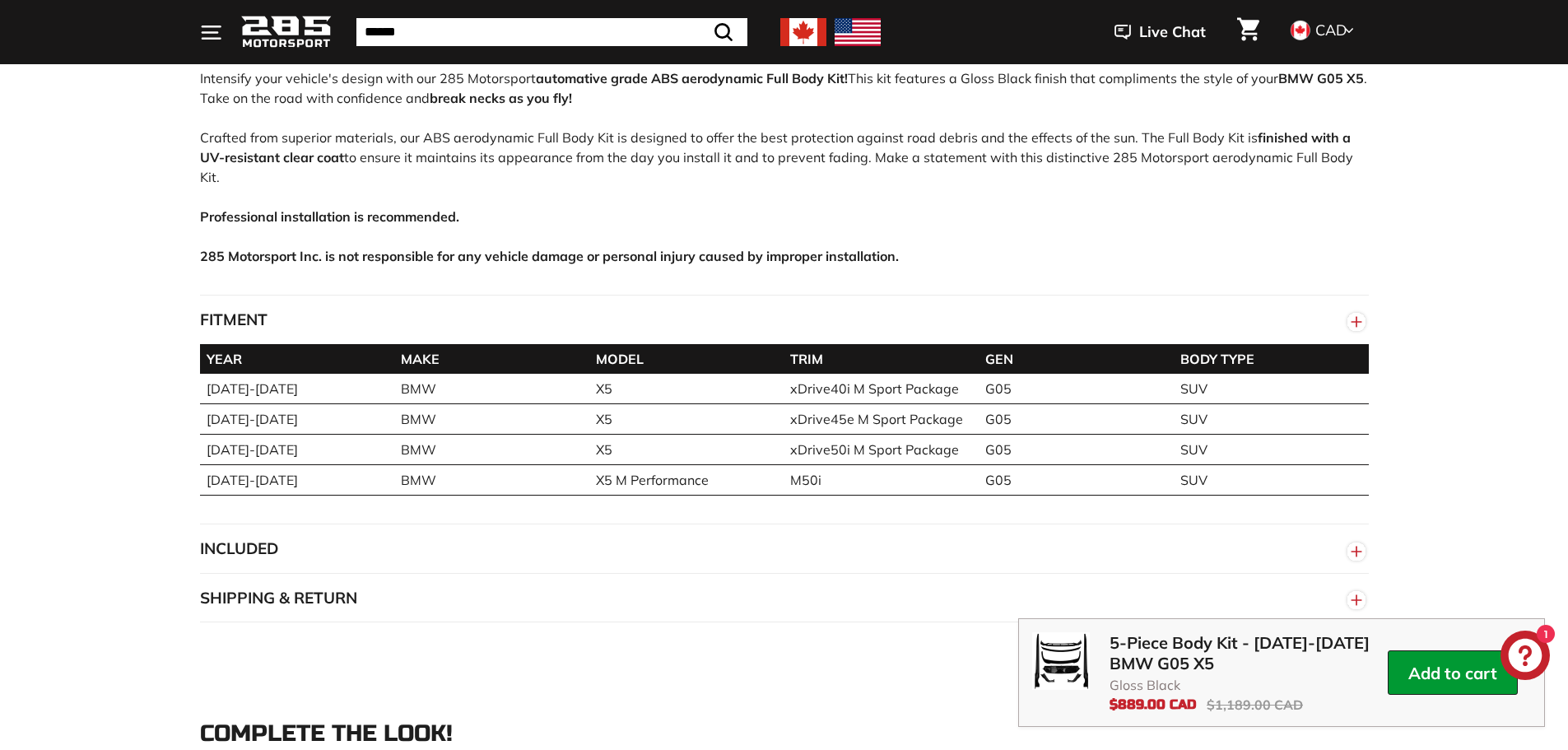
click at [398, 559] on button "INCLUDED" at bounding box center [784, 549] width 1169 height 49
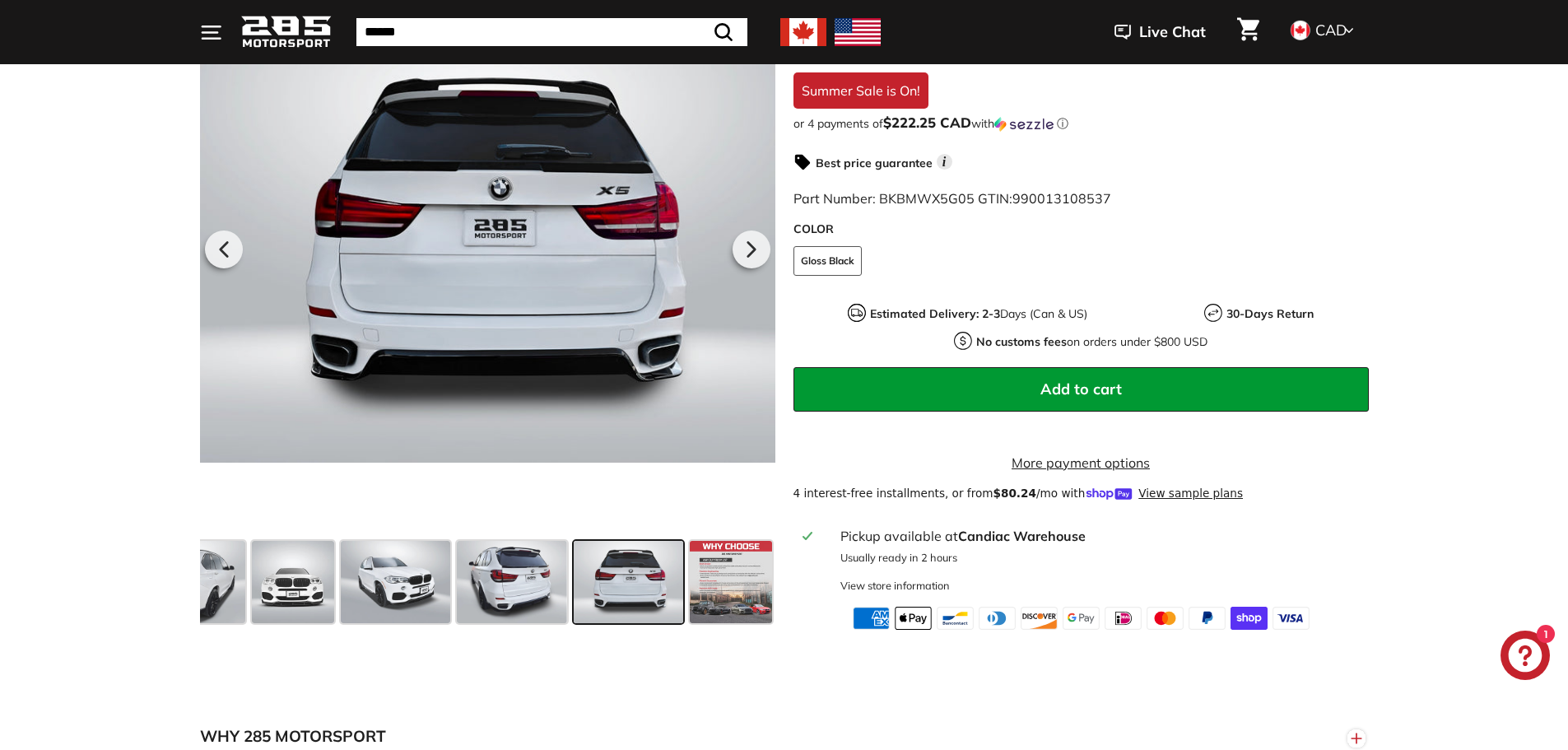
scroll to position [330, 0]
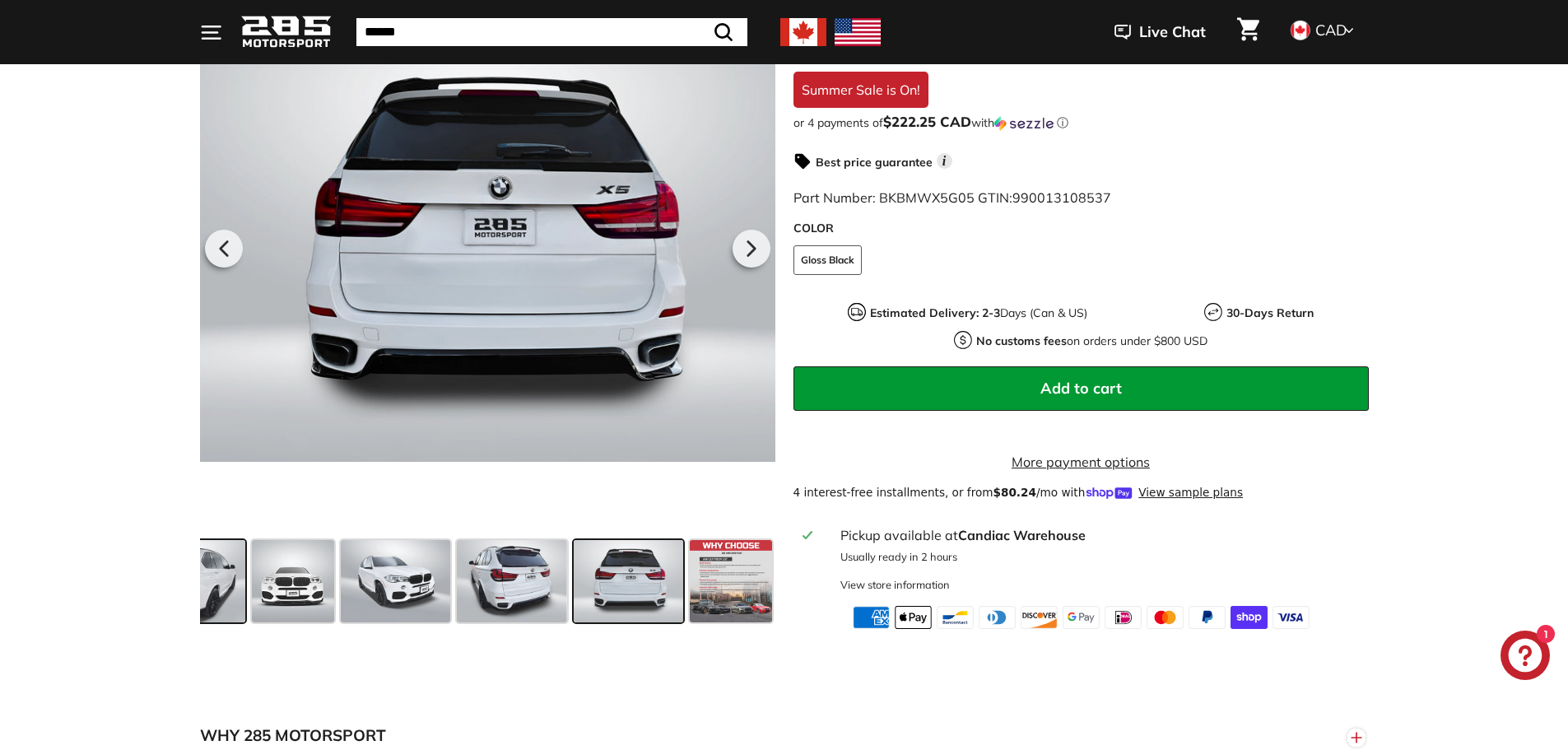
click at [219, 617] on span at bounding box center [190, 581] width 109 height 82
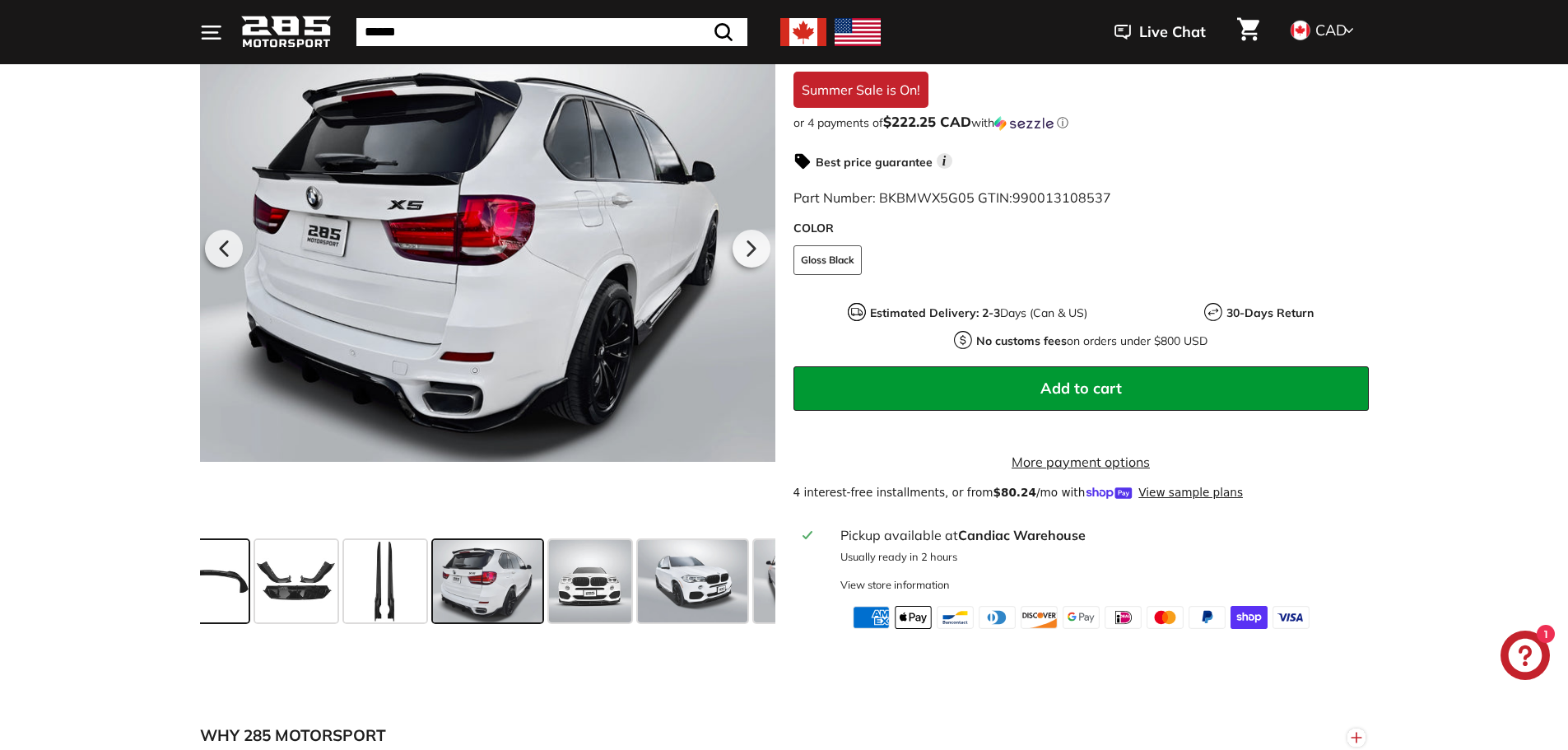
click at [223, 611] on span at bounding box center [207, 581] width 82 height 82
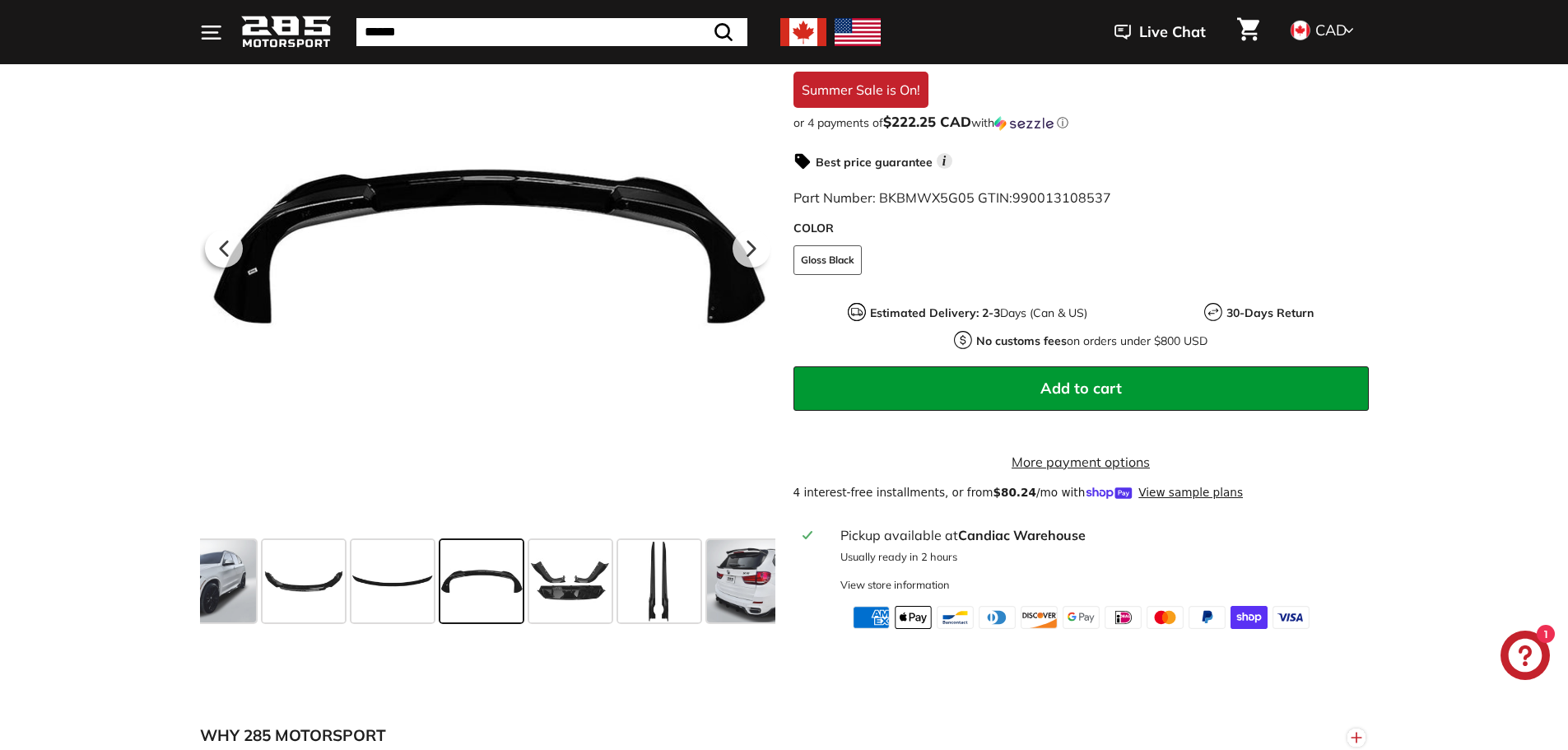
scroll to position [0, 138]
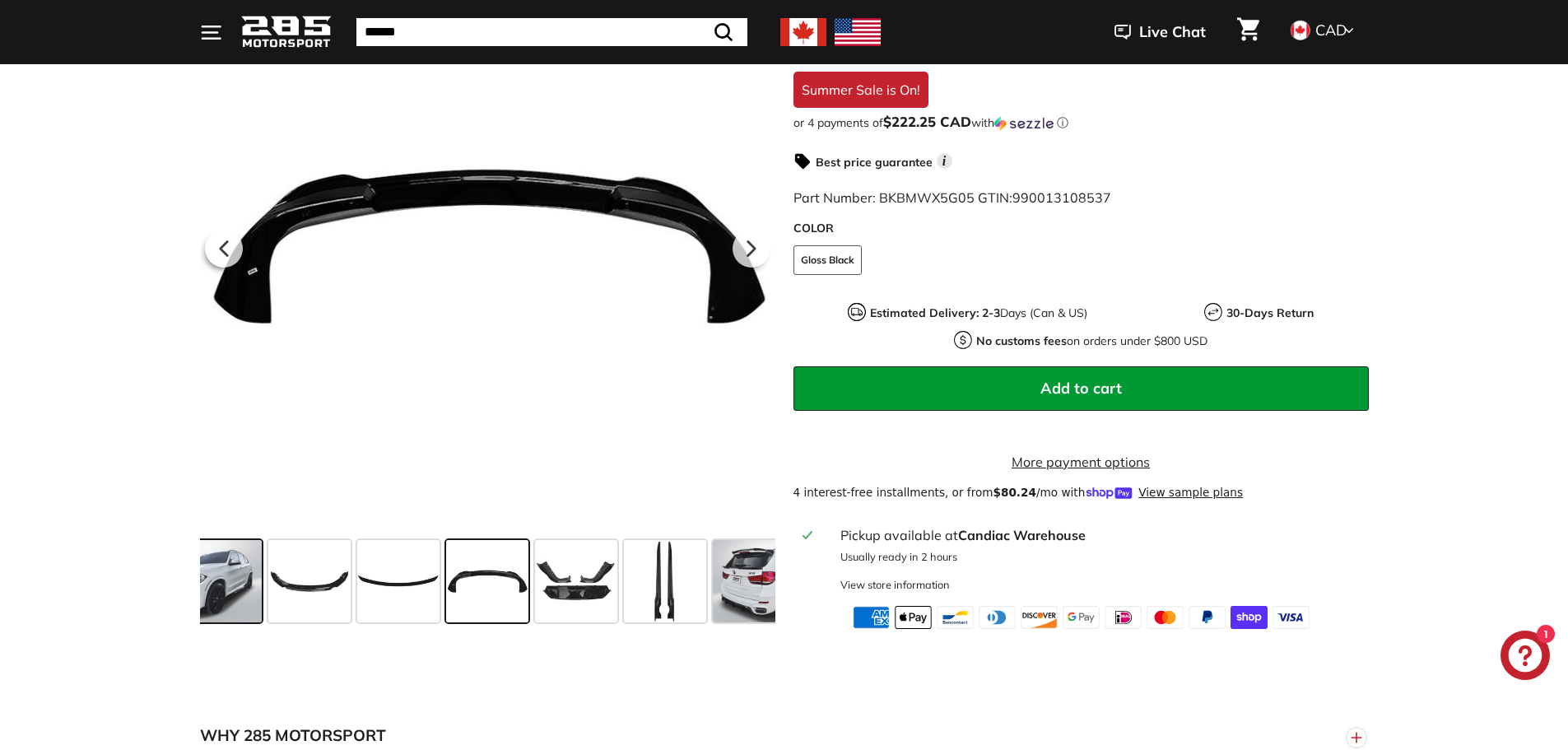
click at [247, 611] on span at bounding box center [207, 581] width 109 height 82
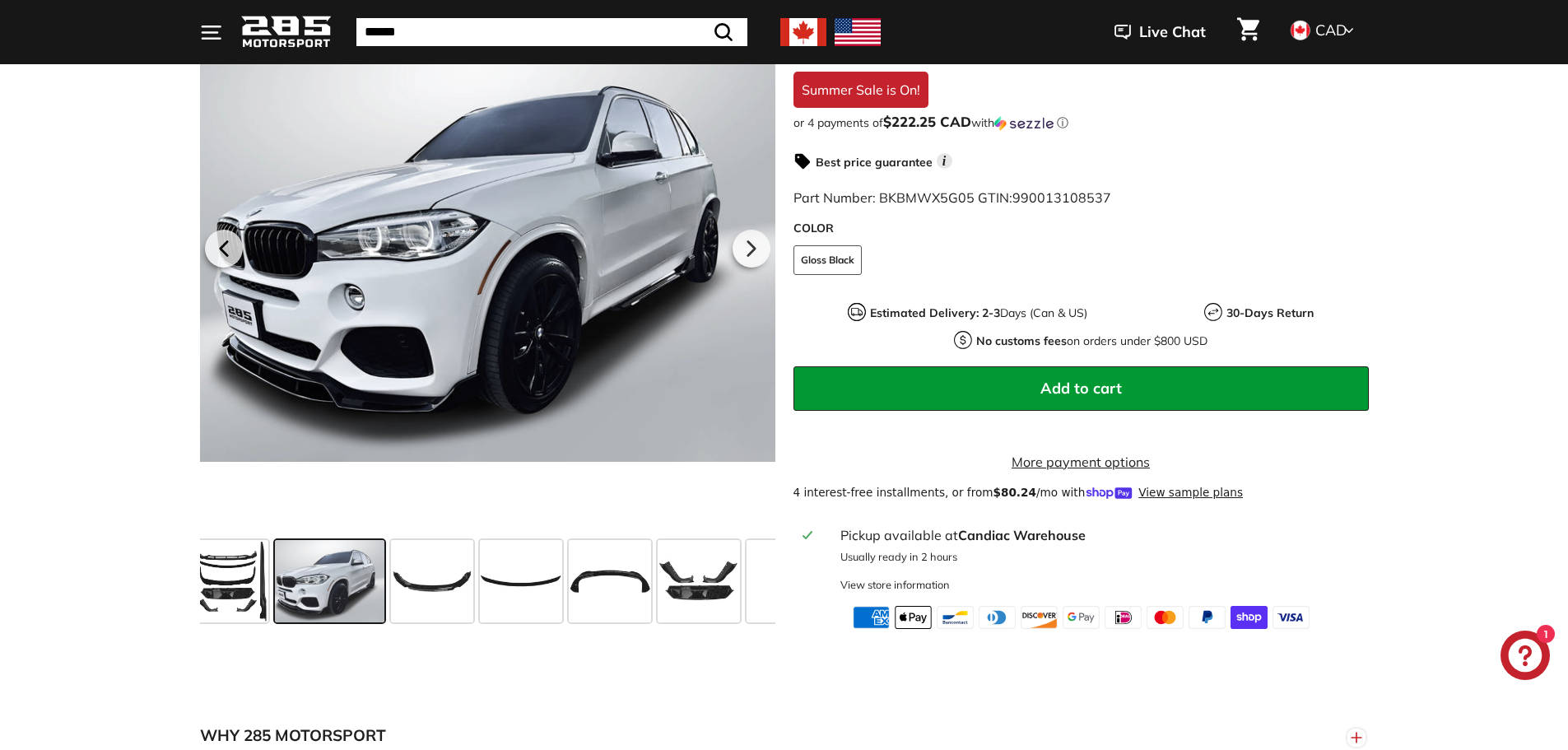
scroll to position [0, 0]
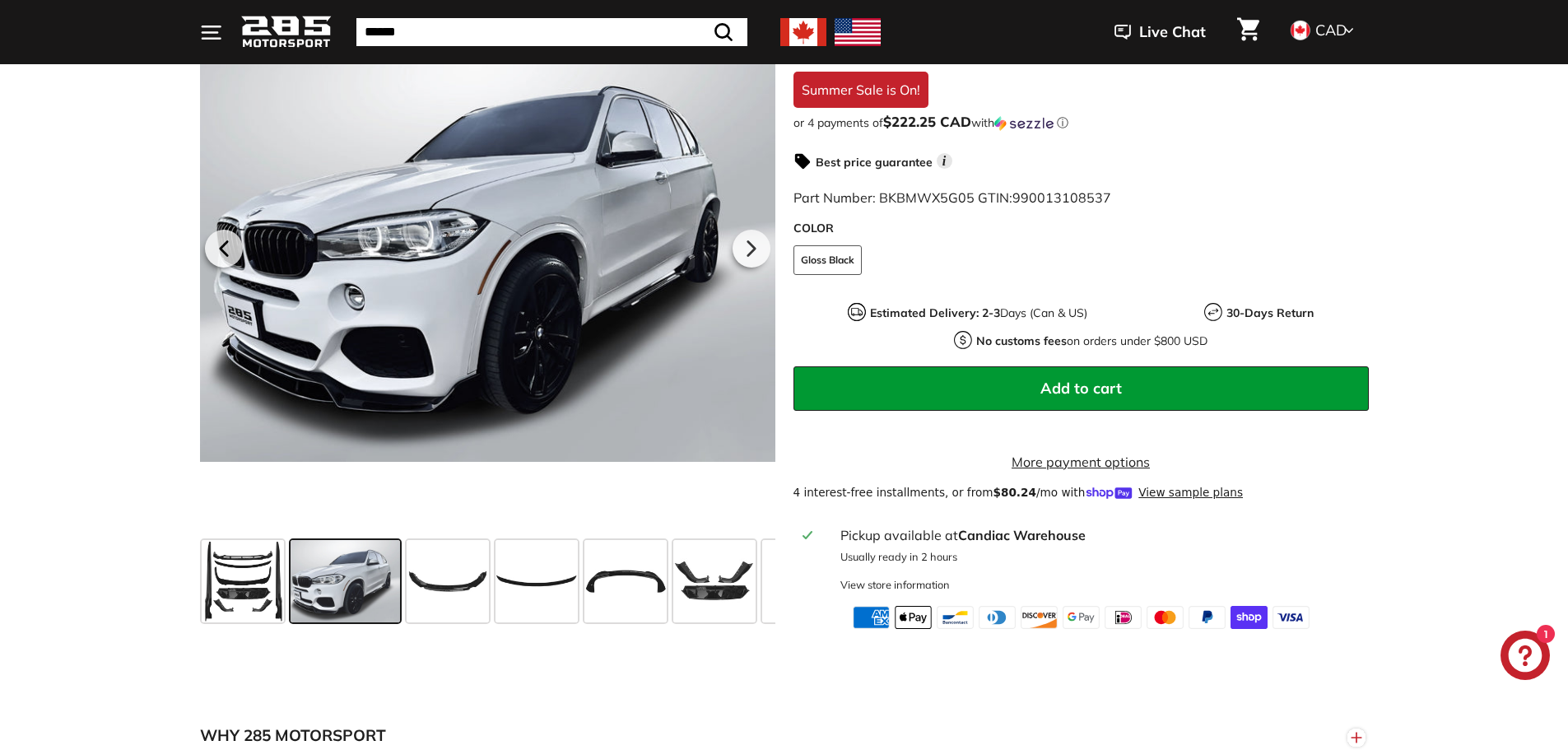
click at [247, 611] on span at bounding box center [242, 581] width 82 height 82
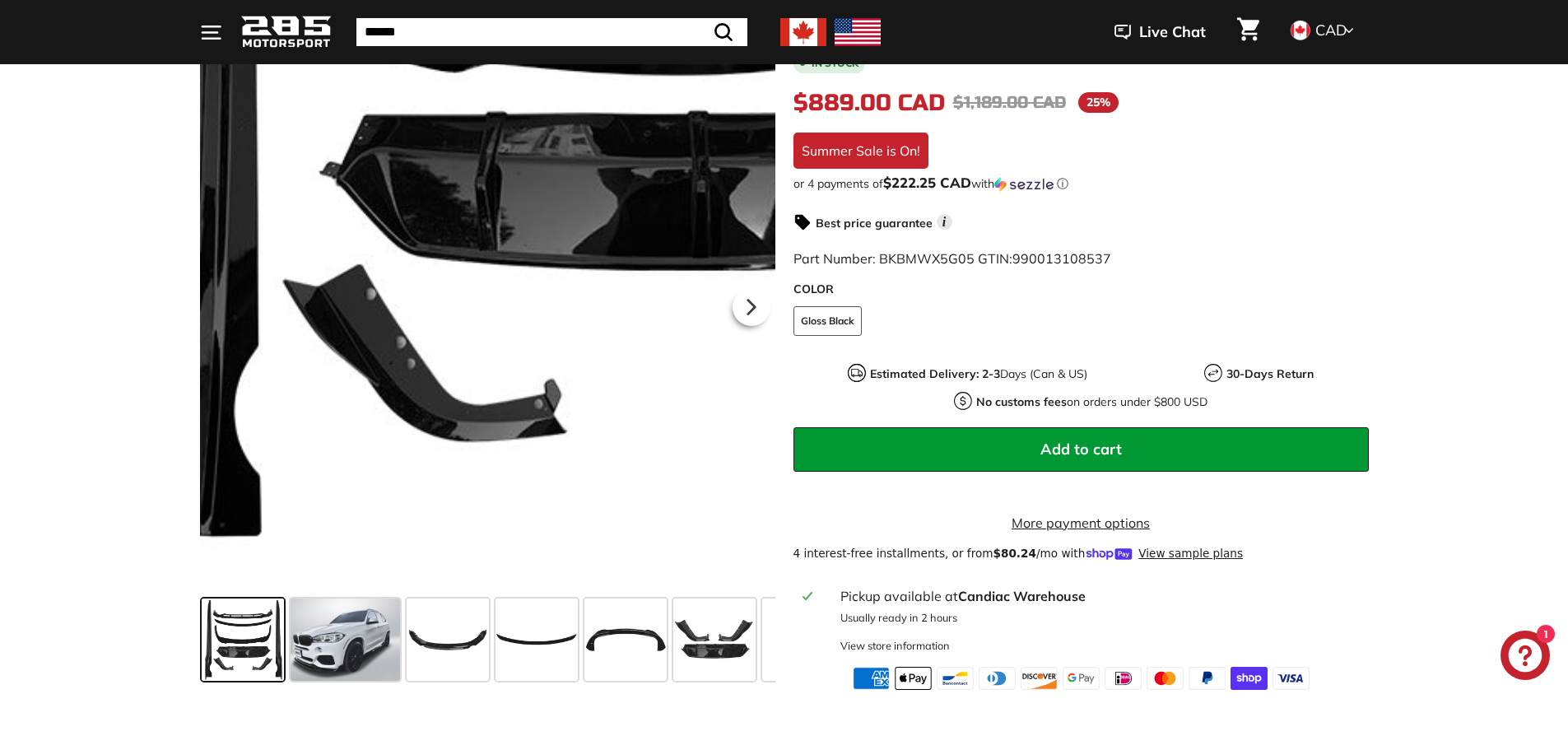
scroll to position [165, 0]
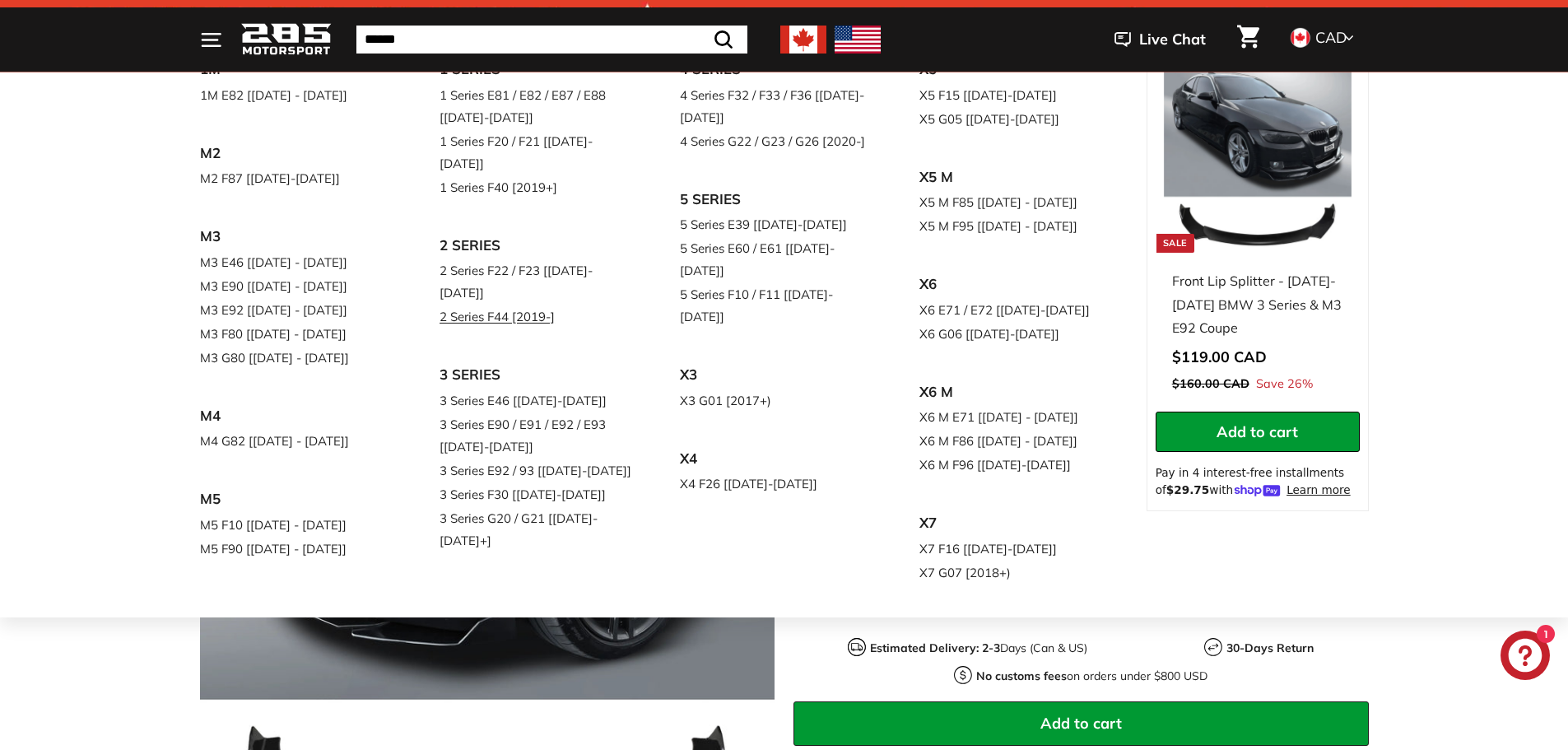
scroll to position [82, 0]
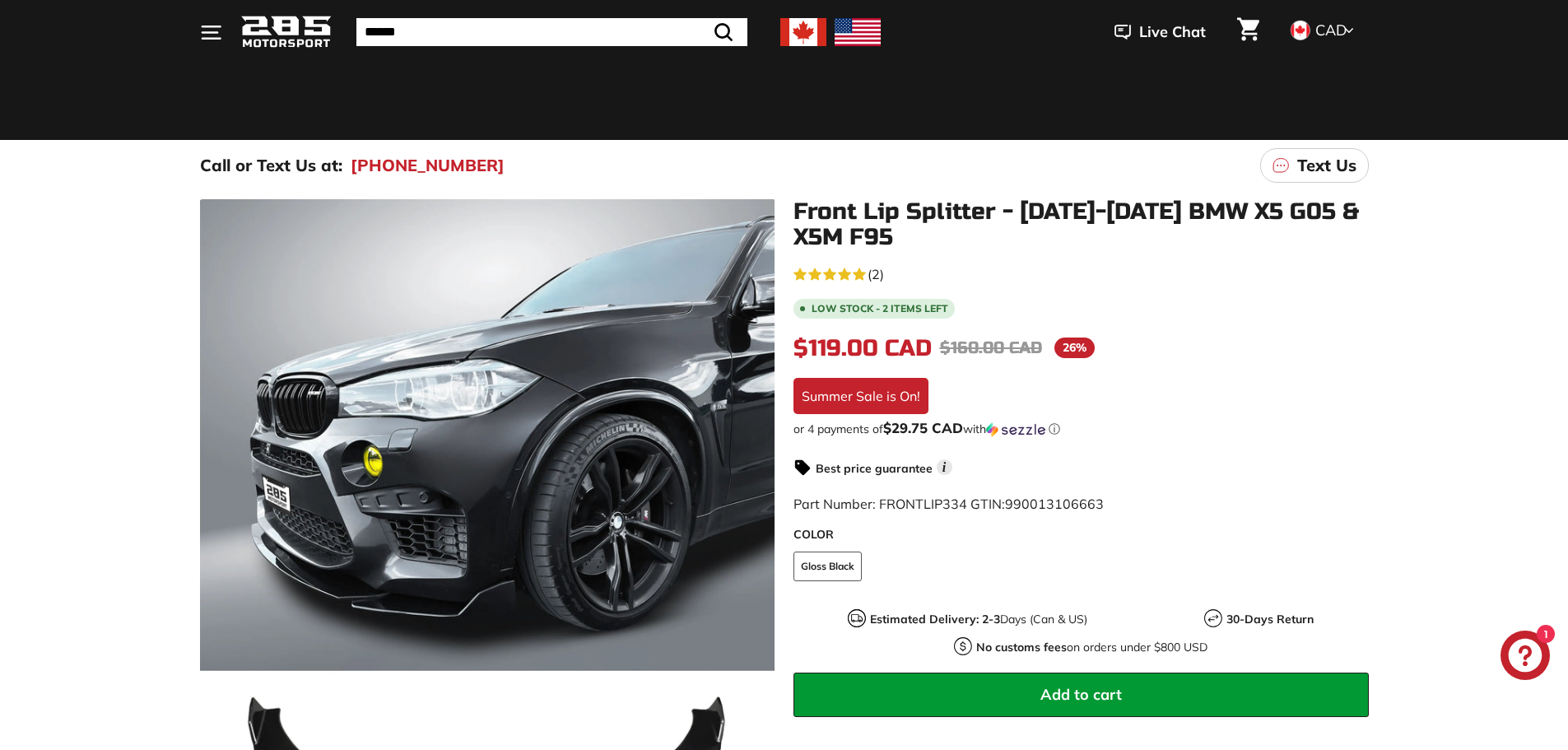
click at [213, 35] on icon ". . ." at bounding box center [211, 32] width 22 height 22
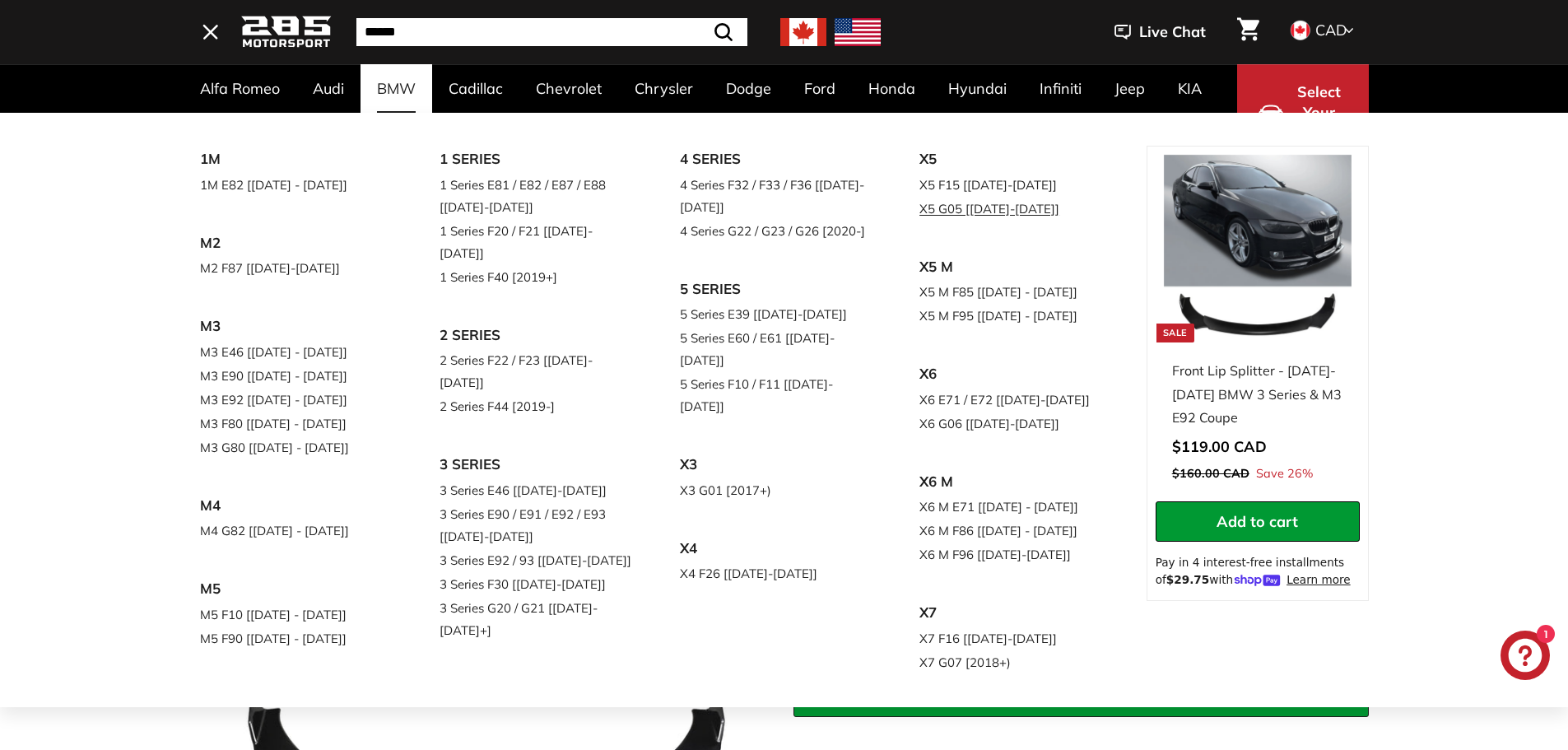
click at [919, 220] on link "X5 G05 [[DATE]-[DATE]]" at bounding box center [1016, 208] width 194 height 24
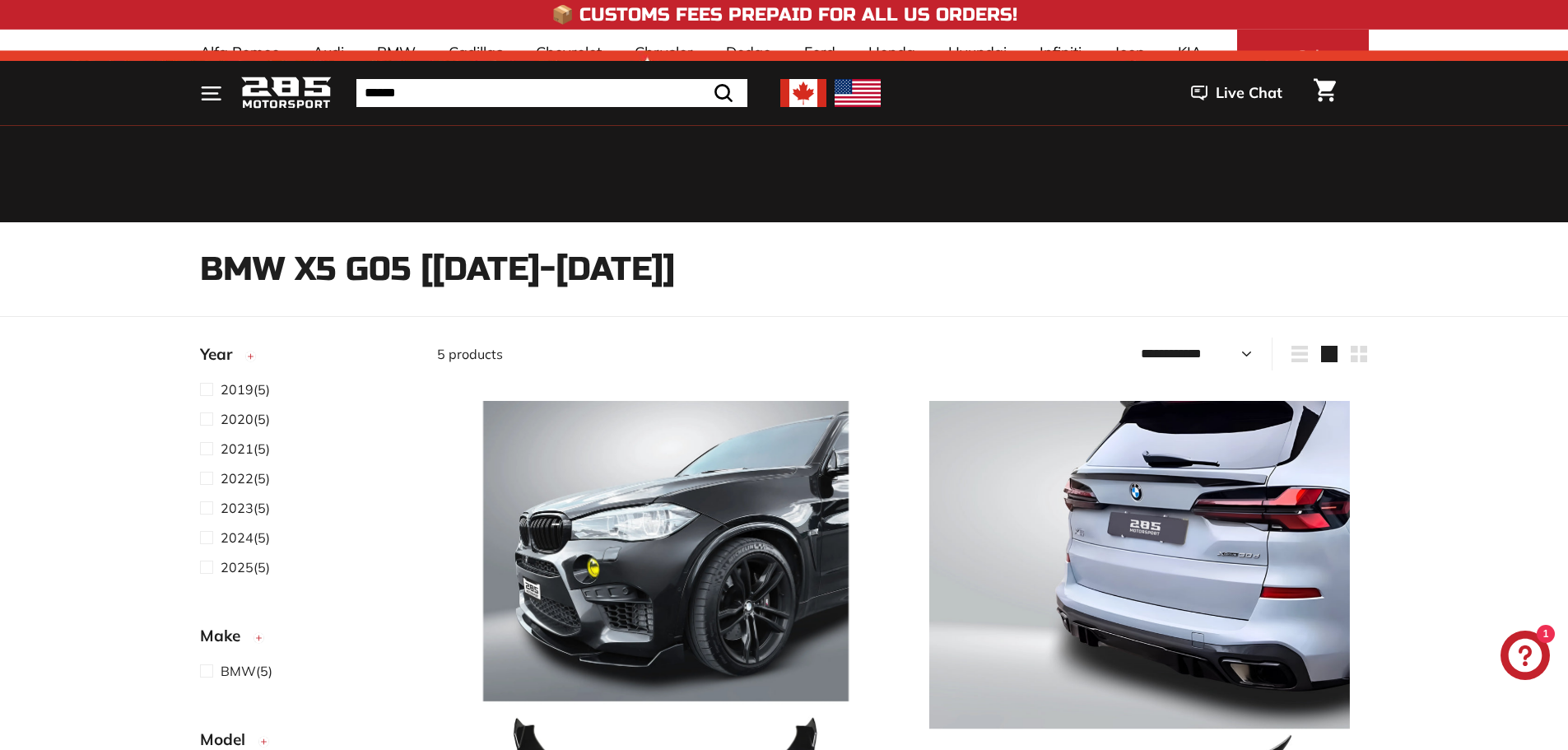
select select "**********"
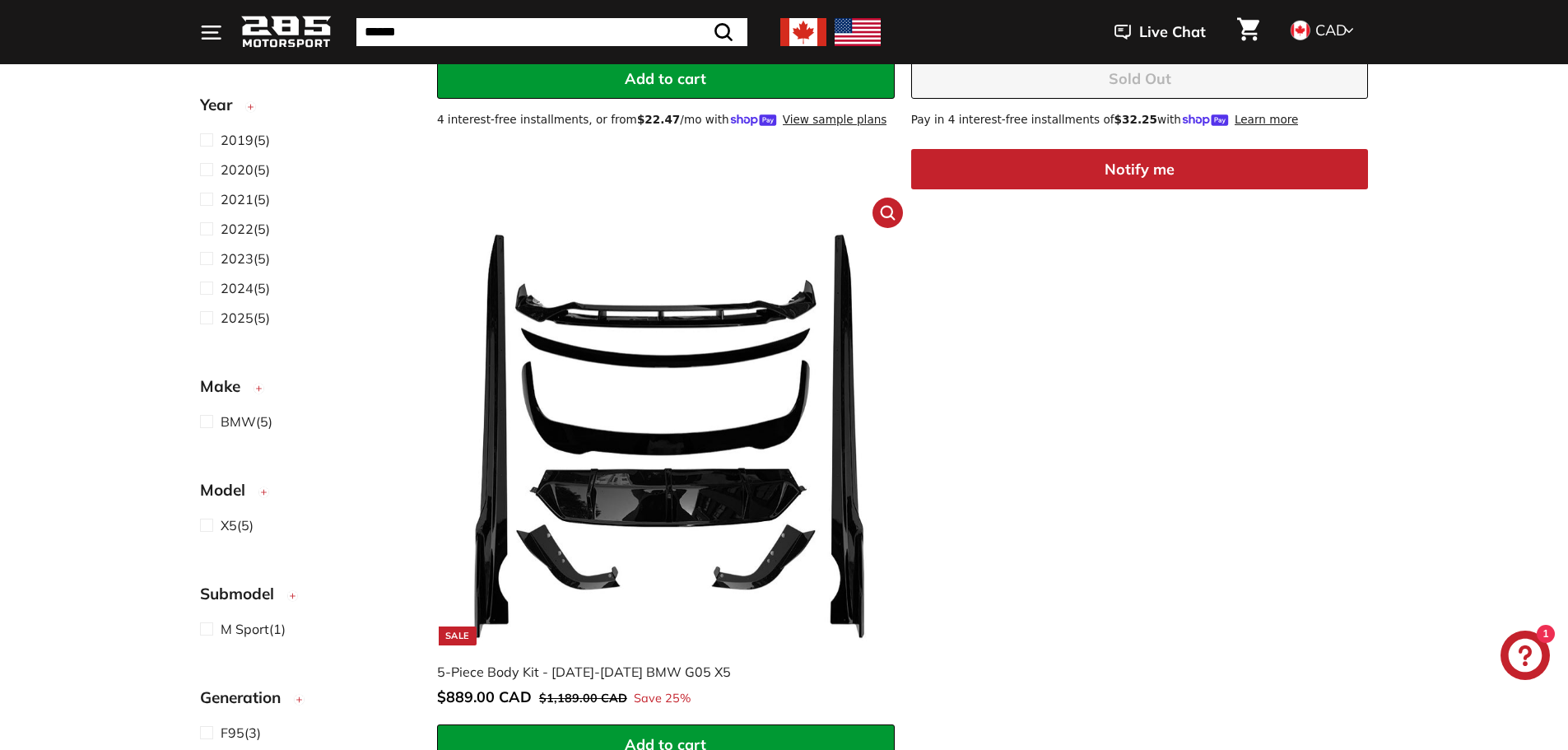
scroll to position [1728, 0]
